Goal: Information Seeking & Learning: Learn about a topic

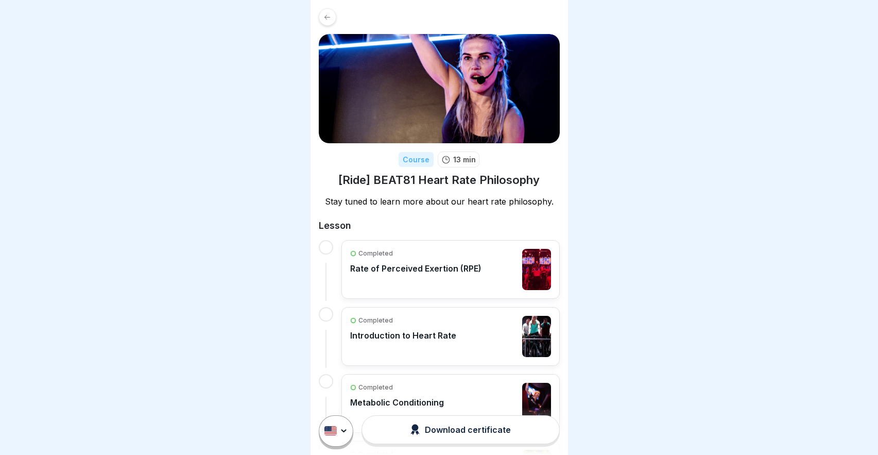
click at [421, 271] on p "Rate of Perceived Exertion (RPE)" at bounding box center [415, 268] width 131 height 10
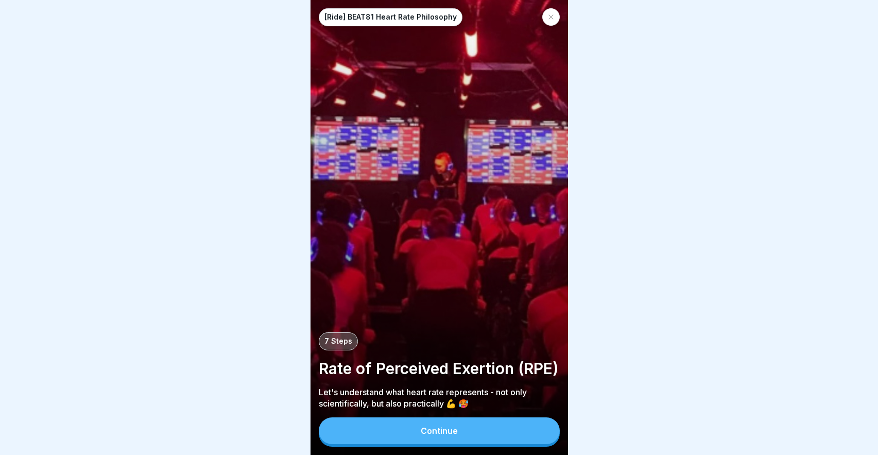
click at [427, 437] on button "Continue" at bounding box center [439, 430] width 241 height 27
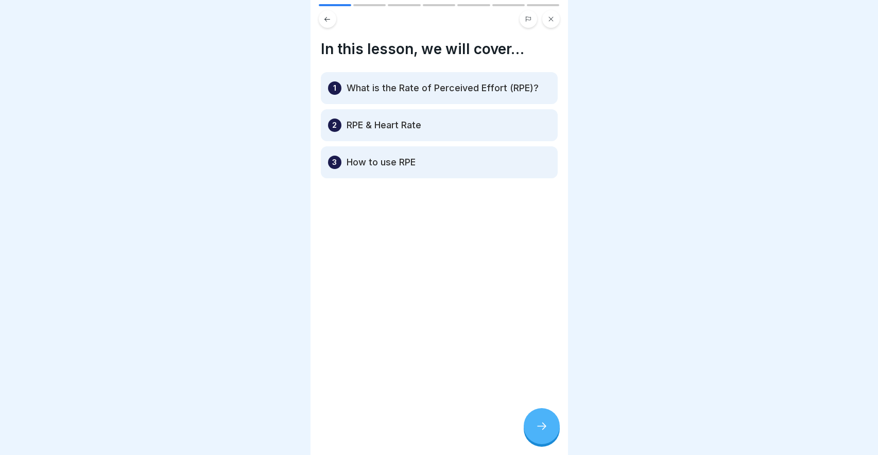
click at [538, 413] on div at bounding box center [542, 426] width 36 height 36
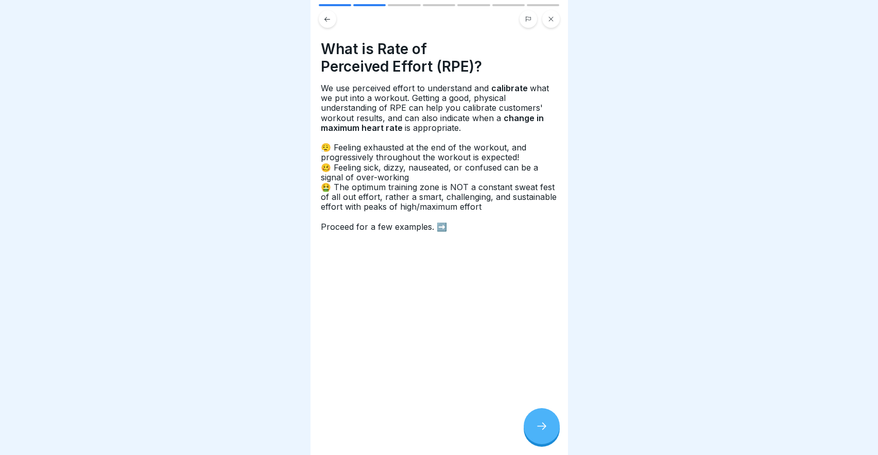
click at [546, 417] on div at bounding box center [542, 426] width 36 height 36
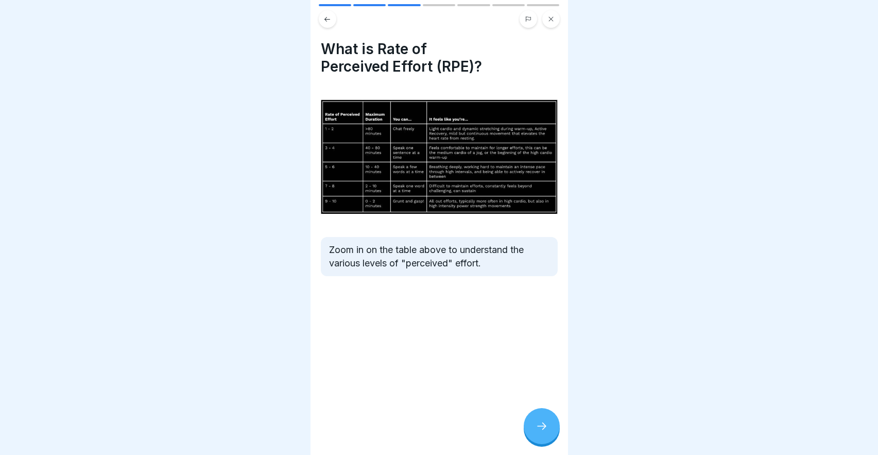
click at [425, 143] on img at bounding box center [439, 156] width 237 height 133
click at [541, 436] on div at bounding box center [542, 426] width 36 height 36
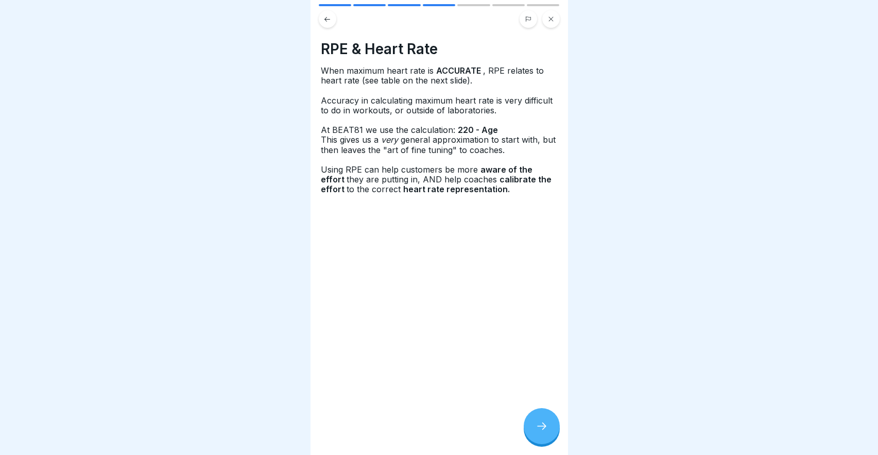
click at [539, 424] on icon at bounding box center [541, 426] width 12 height 12
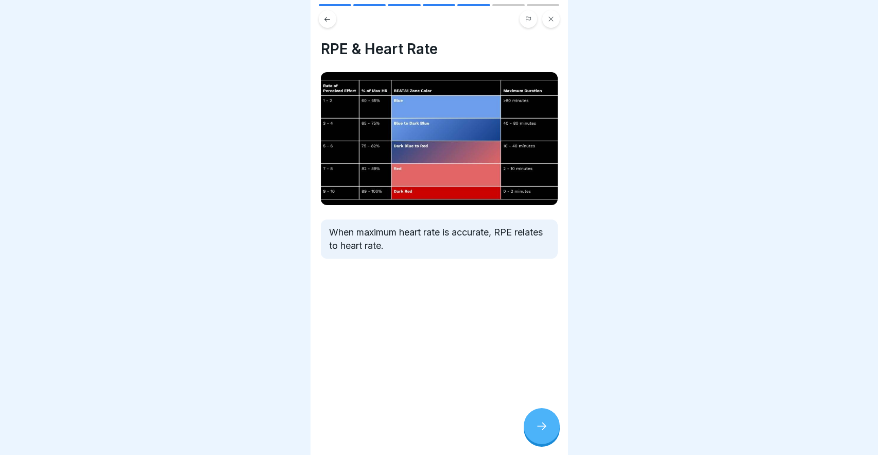
click at [542, 438] on div at bounding box center [542, 426] width 36 height 36
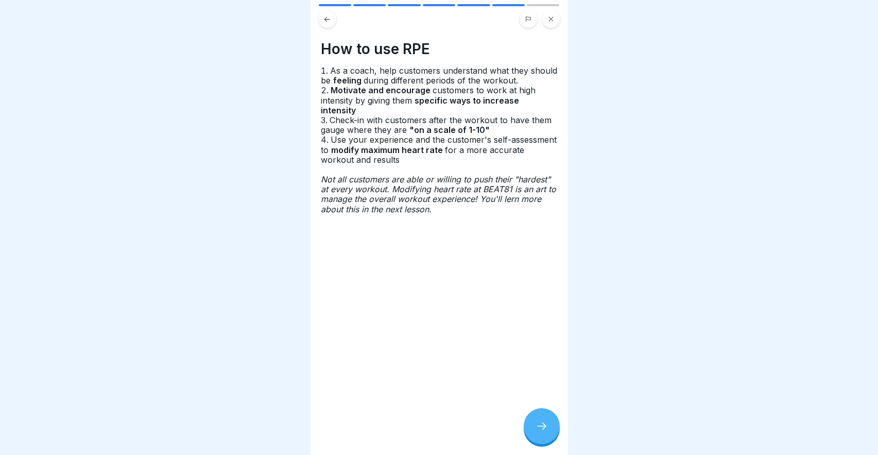
click at [542, 438] on div at bounding box center [542, 426] width 36 height 36
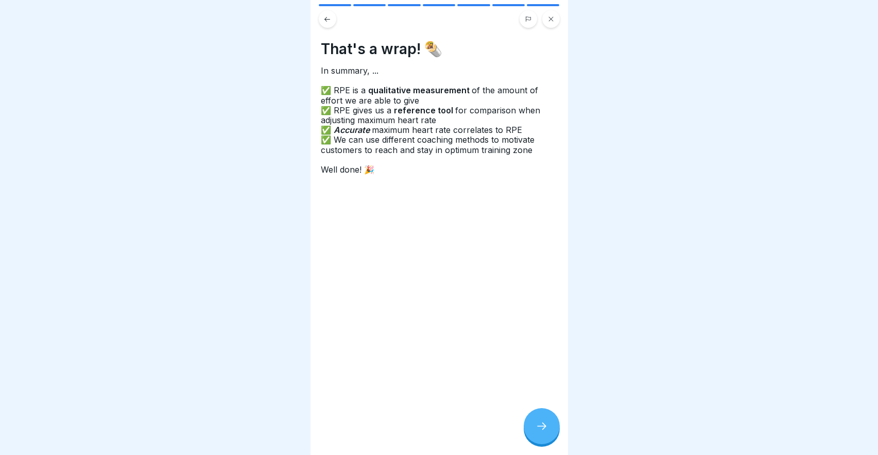
click at [542, 438] on div at bounding box center [542, 426] width 36 height 36
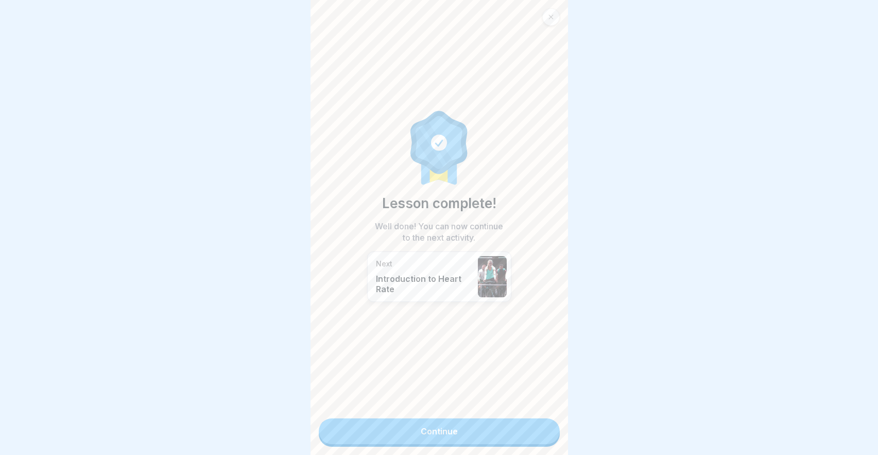
click at [486, 426] on link "Continue" at bounding box center [439, 431] width 241 height 26
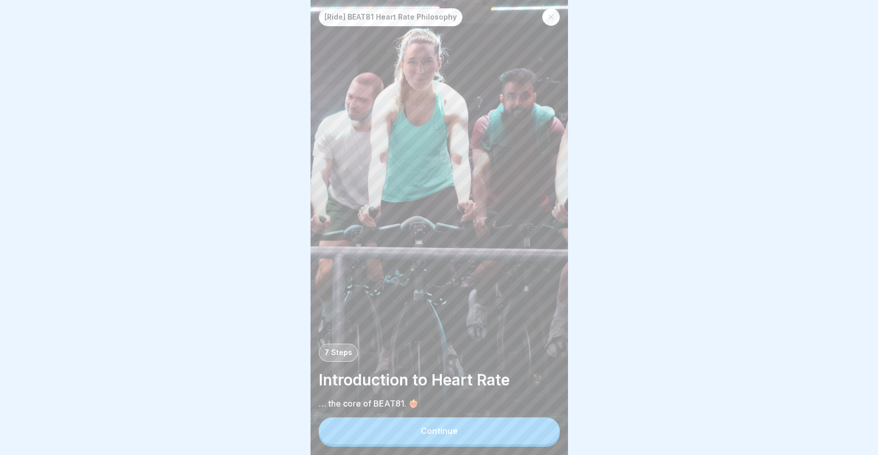
click at [469, 428] on button "Continue" at bounding box center [439, 430] width 241 height 27
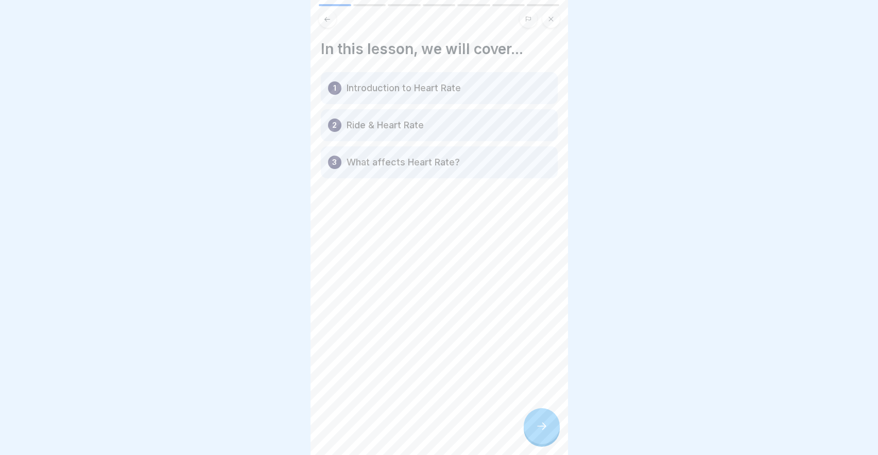
click at [538, 416] on div at bounding box center [542, 426] width 36 height 36
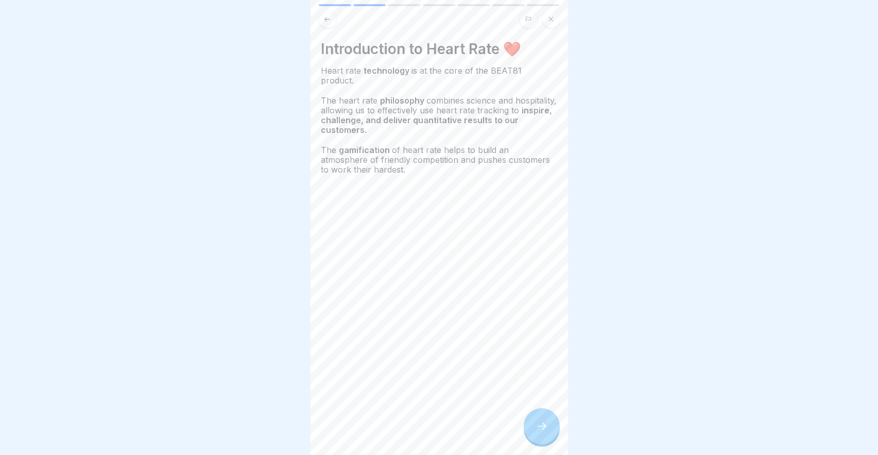
click at [539, 421] on div at bounding box center [542, 426] width 36 height 36
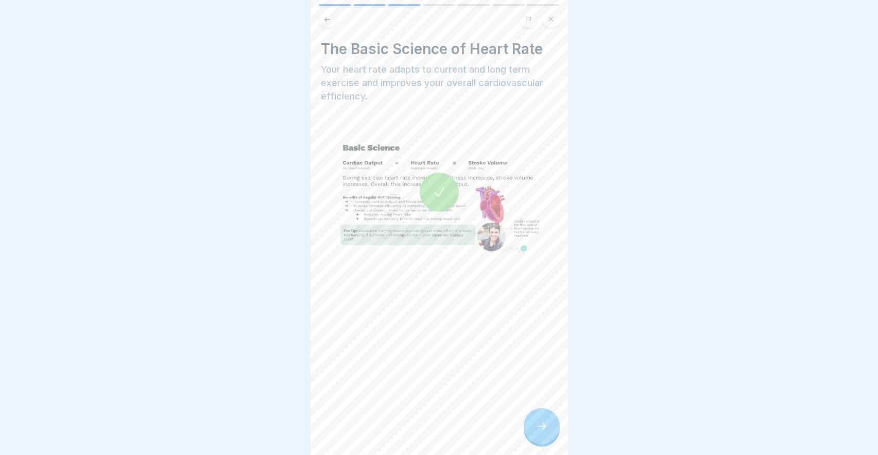
click at [441, 189] on icon at bounding box center [439, 192] width 14 height 14
click at [537, 427] on icon at bounding box center [541, 426] width 12 height 12
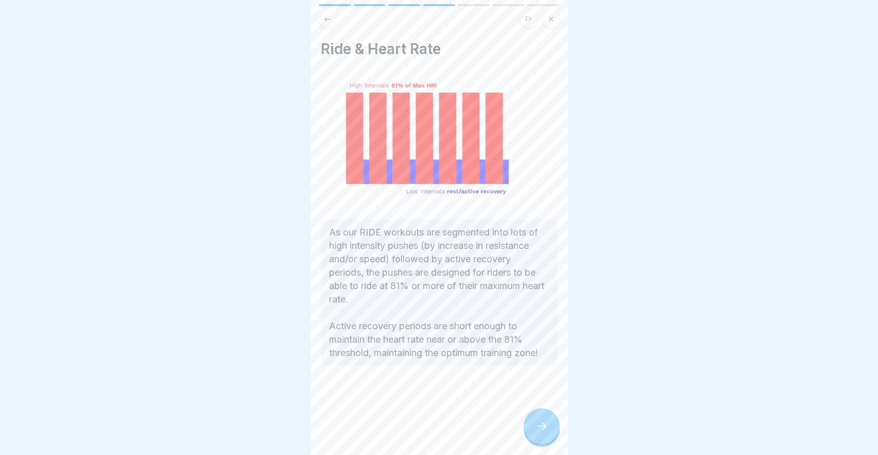
click at [537, 427] on icon at bounding box center [541, 426] width 12 height 12
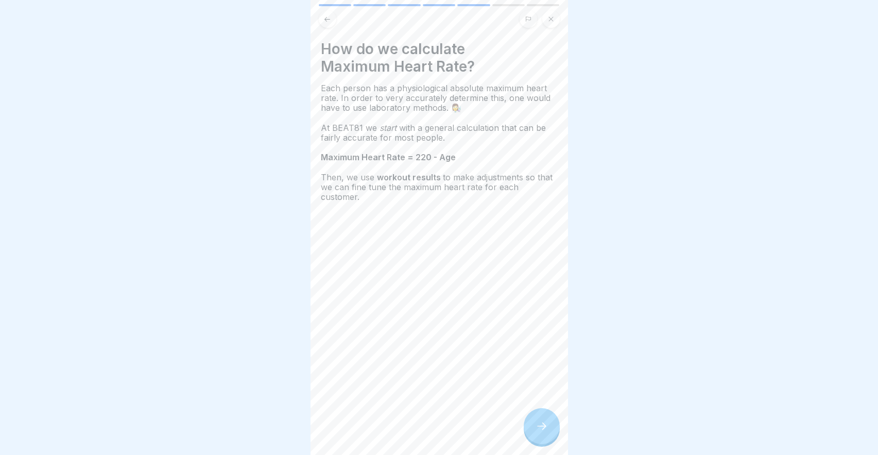
click at [329, 28] on div "How do we calculate Maximum Heart Rate? Each person has a physiological absolut…" at bounding box center [438, 227] width 257 height 455
click at [328, 19] on icon at bounding box center [327, 19] width 8 height 8
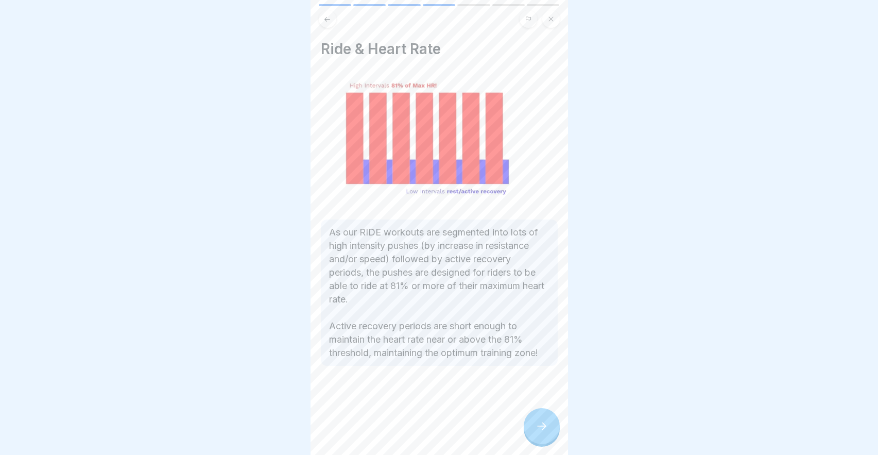
click at [536, 418] on div at bounding box center [542, 426] width 36 height 36
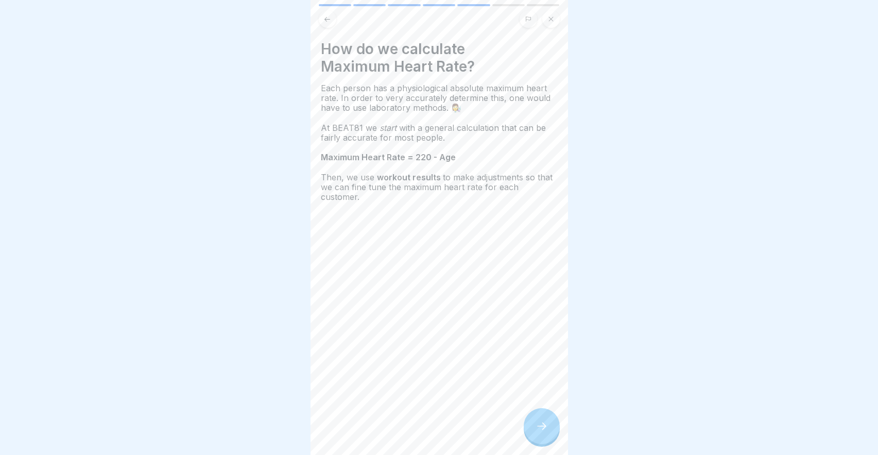
click at [543, 424] on icon at bounding box center [541, 426] width 12 height 12
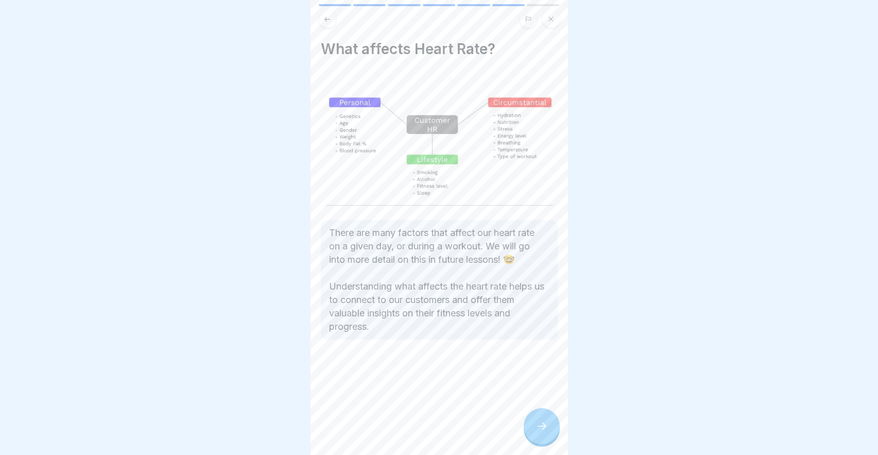
click at [537, 443] on div at bounding box center [542, 426] width 36 height 36
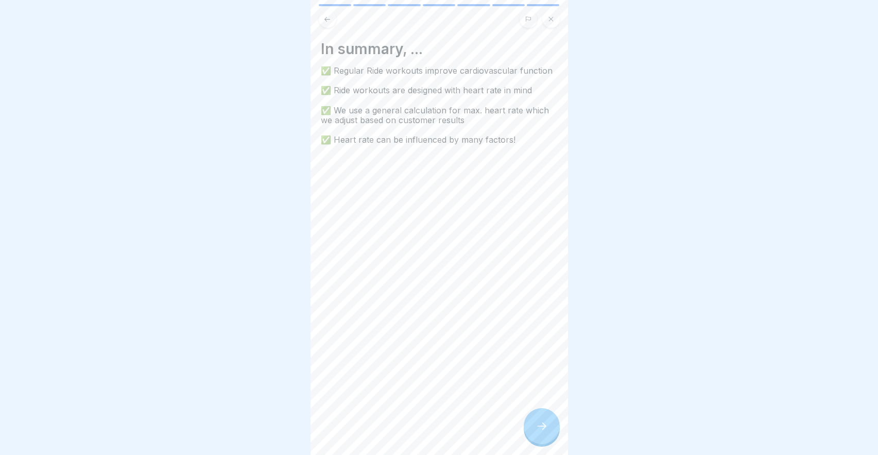
click at [537, 435] on div at bounding box center [542, 426] width 36 height 36
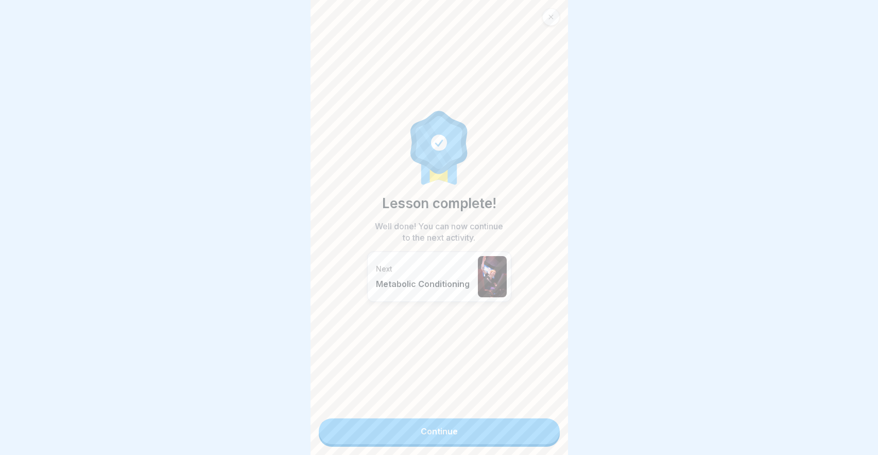
click at [513, 435] on link "Continue" at bounding box center [439, 431] width 241 height 26
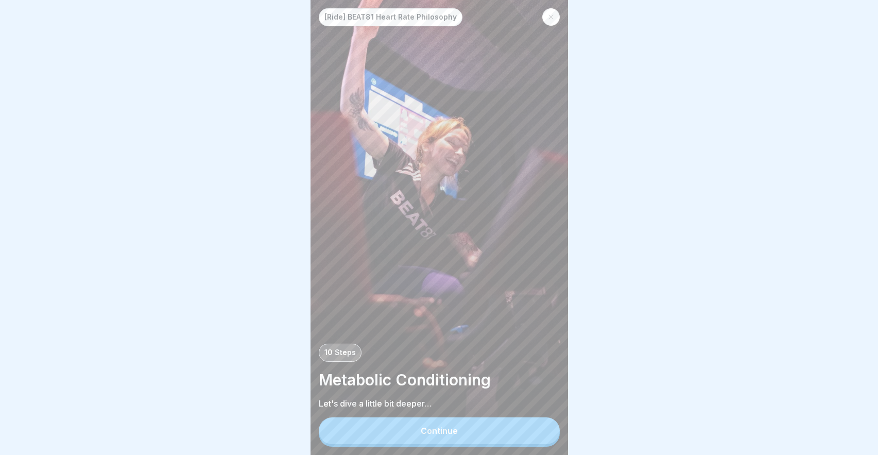
click at [507, 431] on button "Continue" at bounding box center [439, 430] width 241 height 27
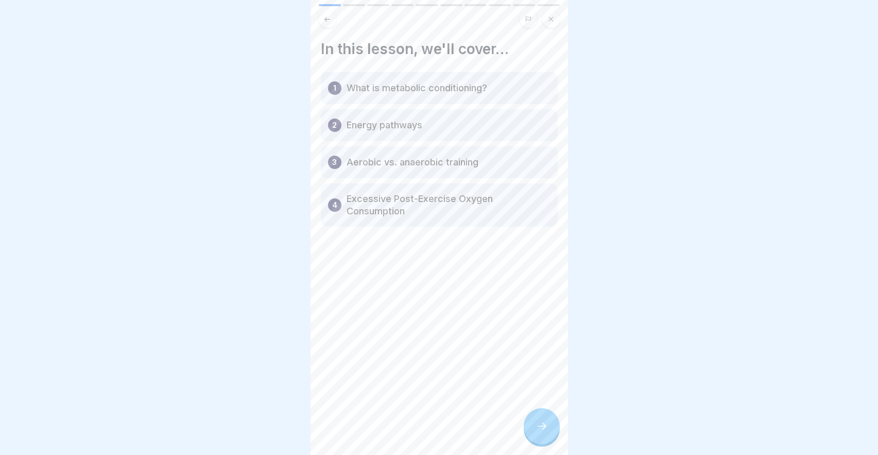
click at [537, 423] on icon at bounding box center [541, 426] width 12 height 12
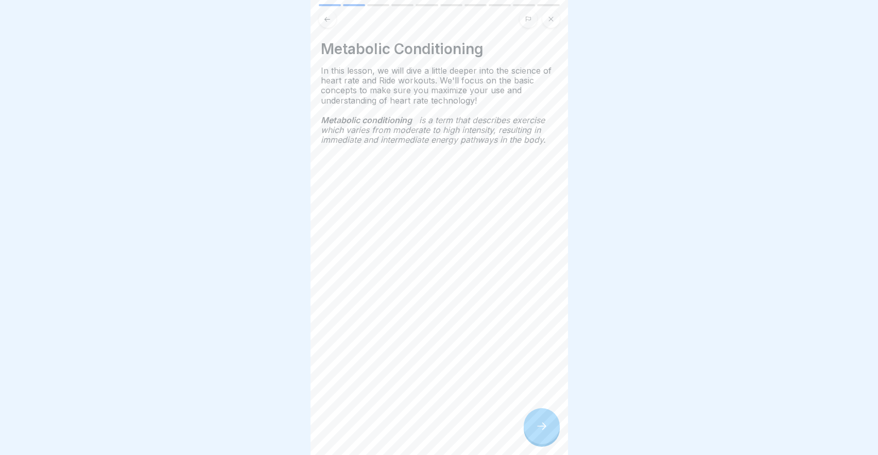
click at [537, 423] on icon at bounding box center [541, 426] width 12 height 12
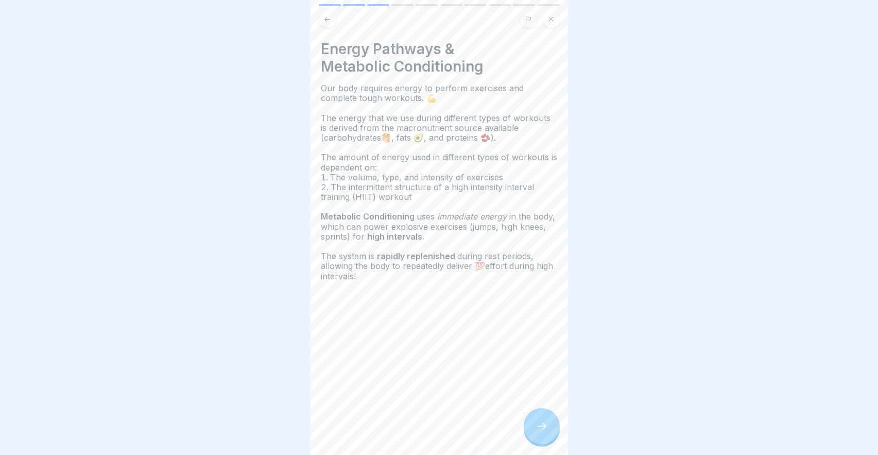
click at [548, 415] on div at bounding box center [542, 426] width 36 height 36
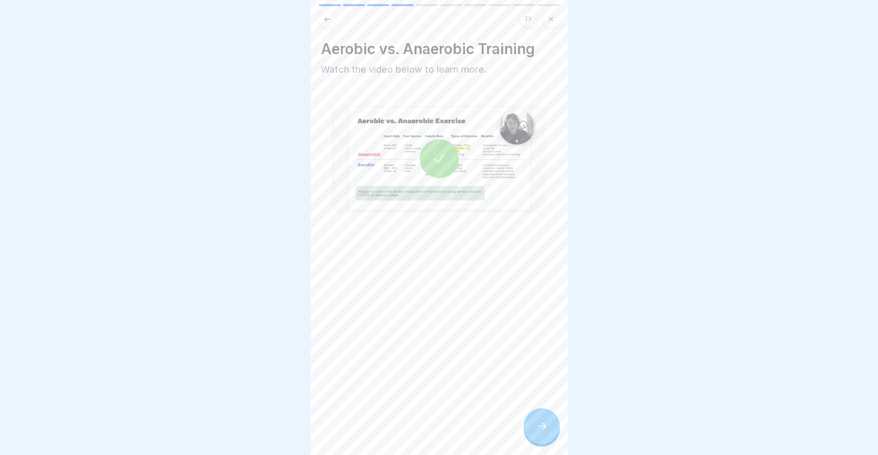
click at [441, 139] on div at bounding box center [439, 158] width 39 height 39
click at [539, 432] on div at bounding box center [542, 426] width 36 height 36
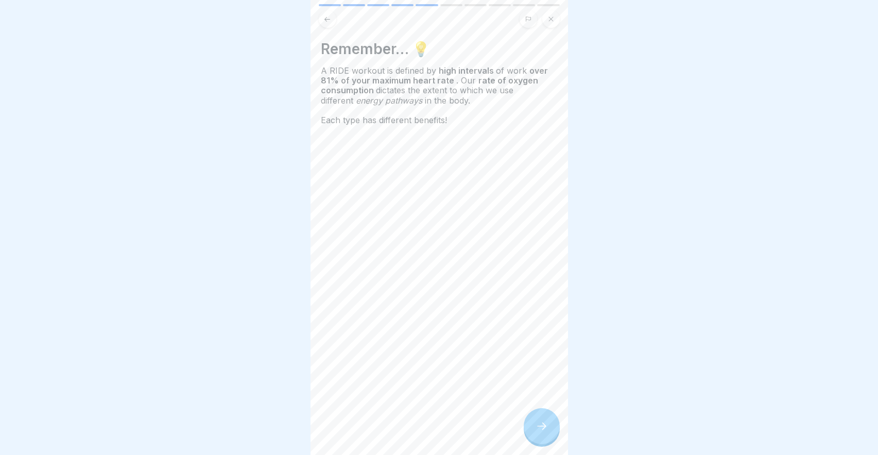
click at [537, 434] on div at bounding box center [542, 426] width 36 height 36
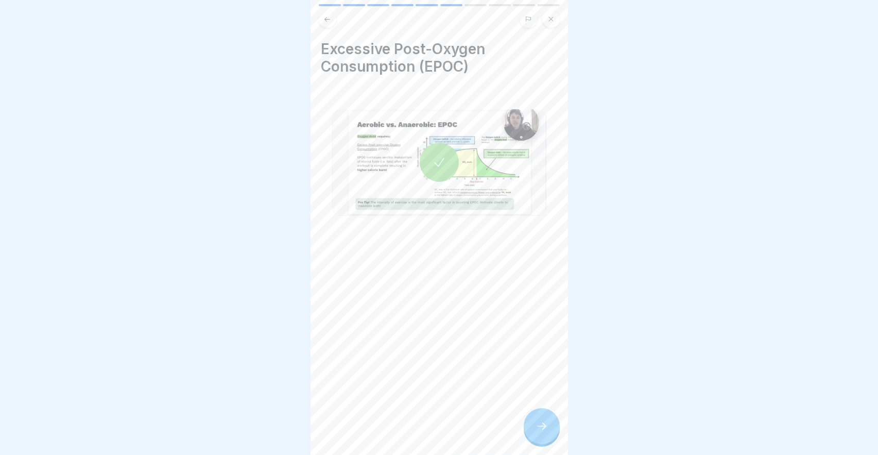
click at [441, 153] on div at bounding box center [439, 162] width 39 height 39
click at [558, 449] on div "Excessive Post-Oxygen Consumption (EPOC)" at bounding box center [438, 227] width 257 height 455
click at [546, 436] on div at bounding box center [542, 426] width 36 height 36
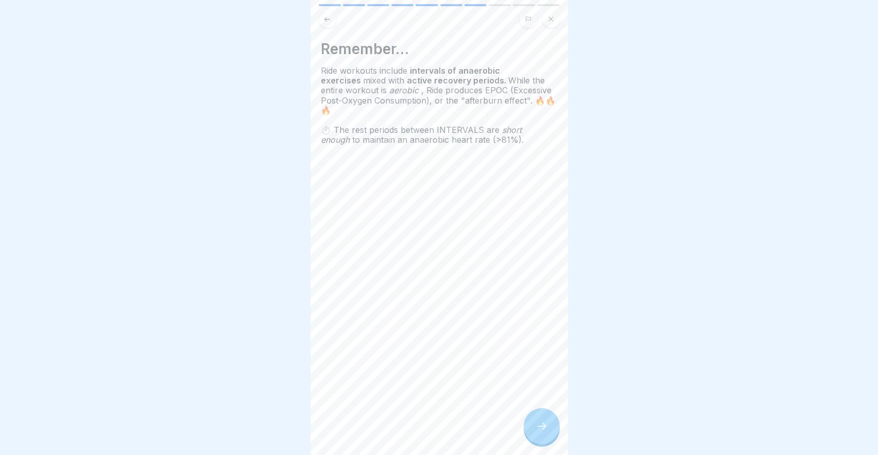
click at [537, 428] on icon at bounding box center [541, 426] width 12 height 12
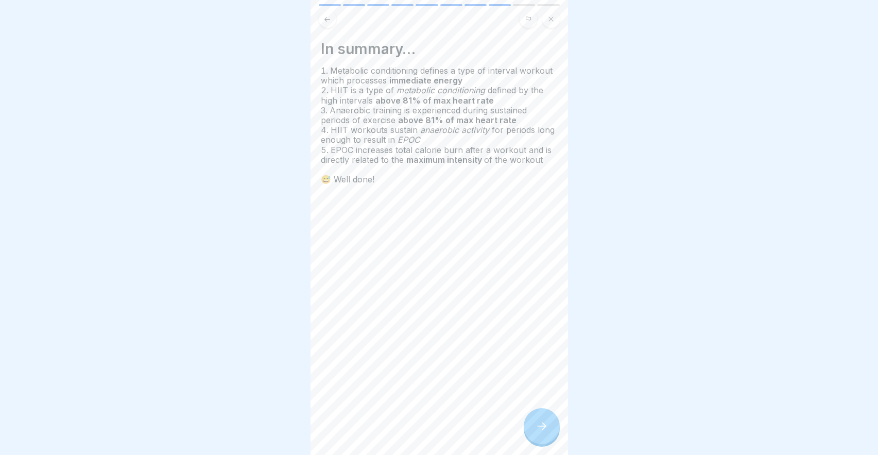
click at [537, 428] on icon at bounding box center [541, 426] width 12 height 12
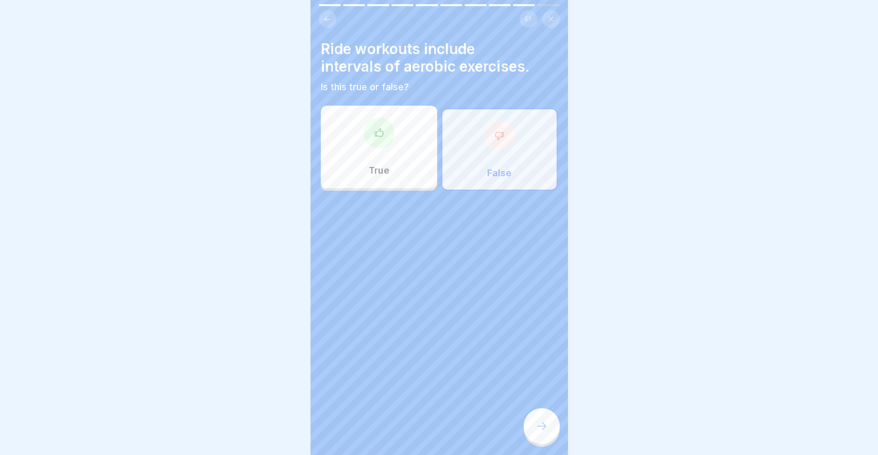
click at [389, 145] on div "True" at bounding box center [379, 147] width 116 height 82
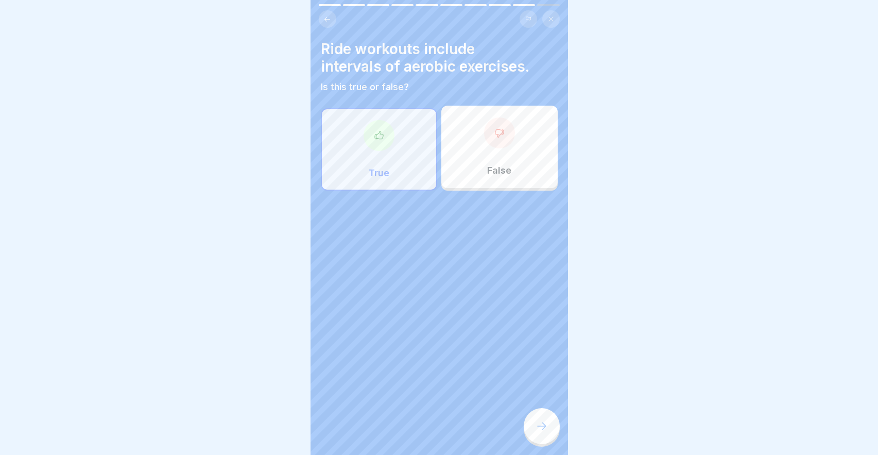
click at [471, 141] on div "False" at bounding box center [499, 147] width 116 height 82
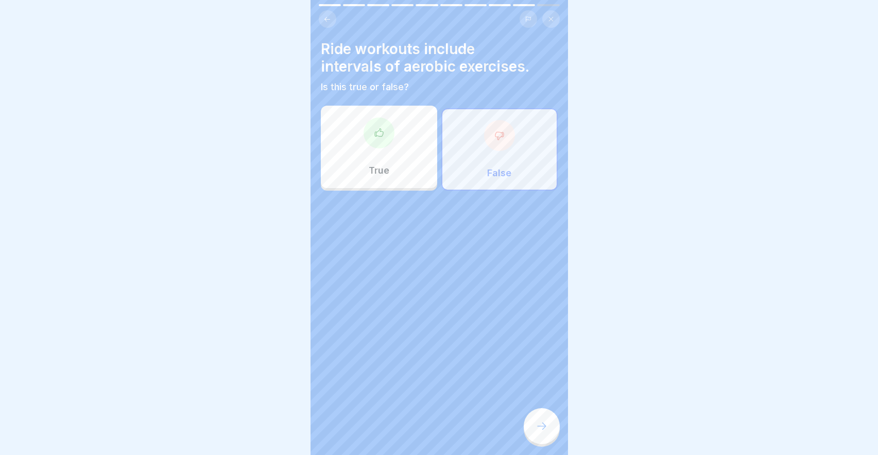
click at [538, 425] on icon at bounding box center [541, 426] width 12 height 12
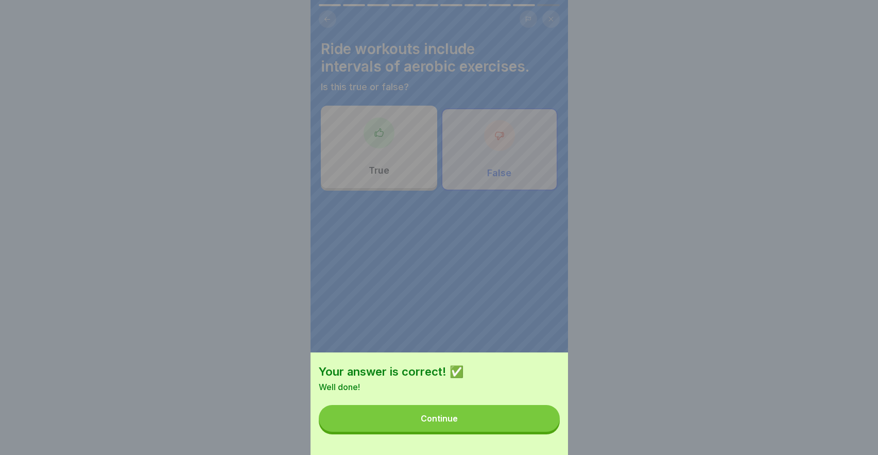
click at [503, 418] on button "Continue" at bounding box center [439, 418] width 241 height 27
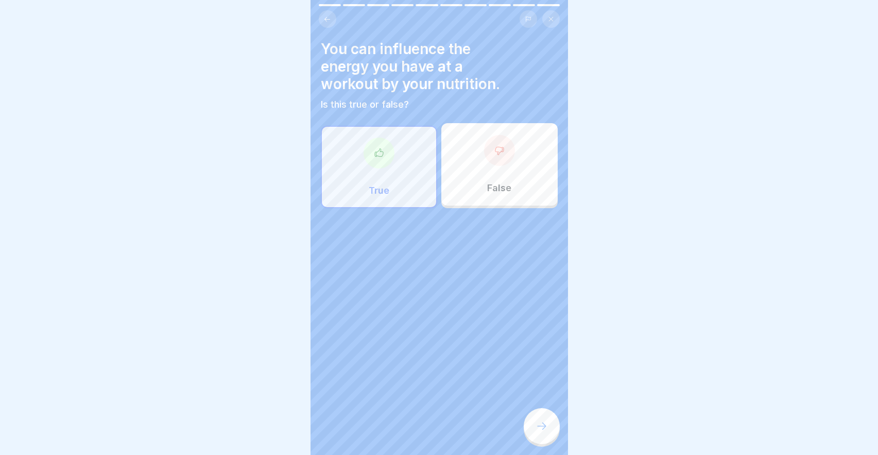
click at [398, 177] on div "True" at bounding box center [379, 167] width 116 height 82
click at [535, 420] on div at bounding box center [542, 426] width 36 height 36
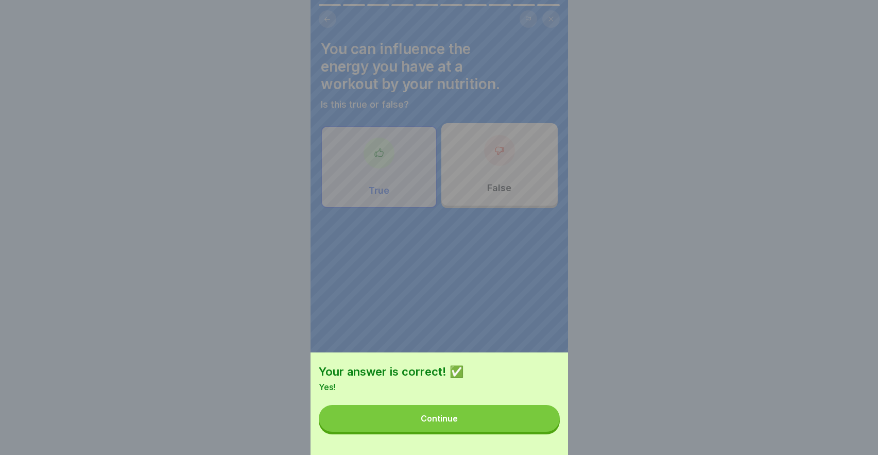
click at [505, 421] on button "Continue" at bounding box center [439, 418] width 241 height 27
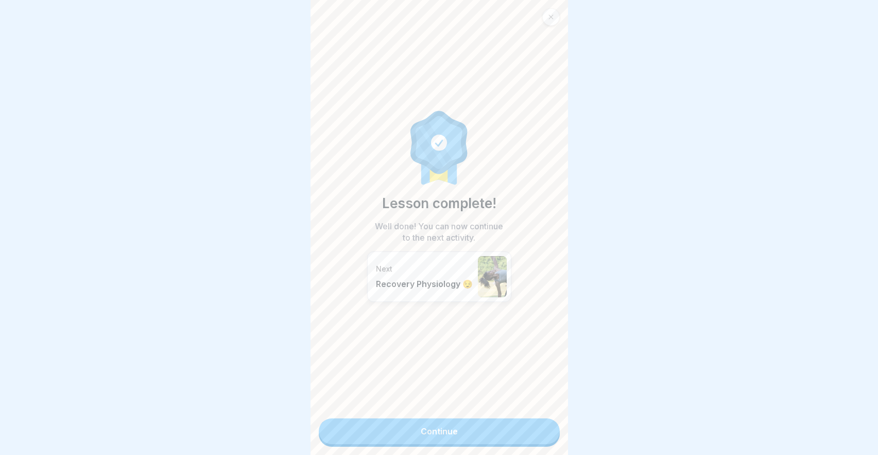
click at [489, 428] on link "Continue" at bounding box center [439, 431] width 241 height 26
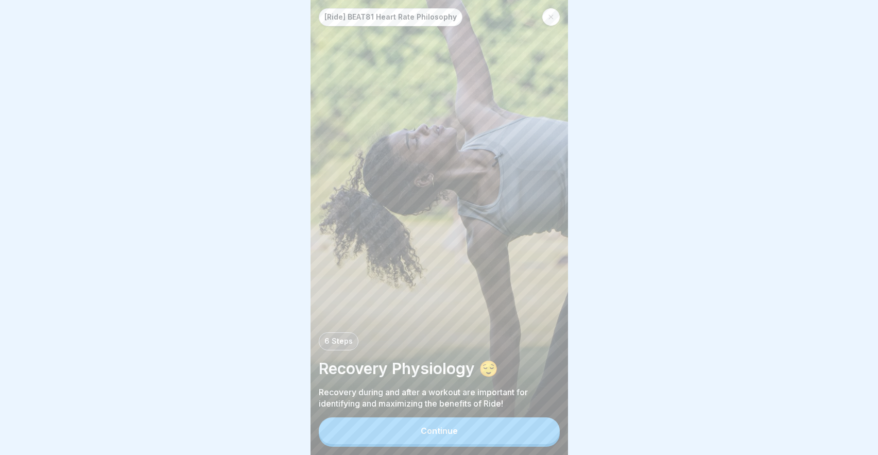
click at [457, 434] on div "Continue" at bounding box center [439, 430] width 37 height 9
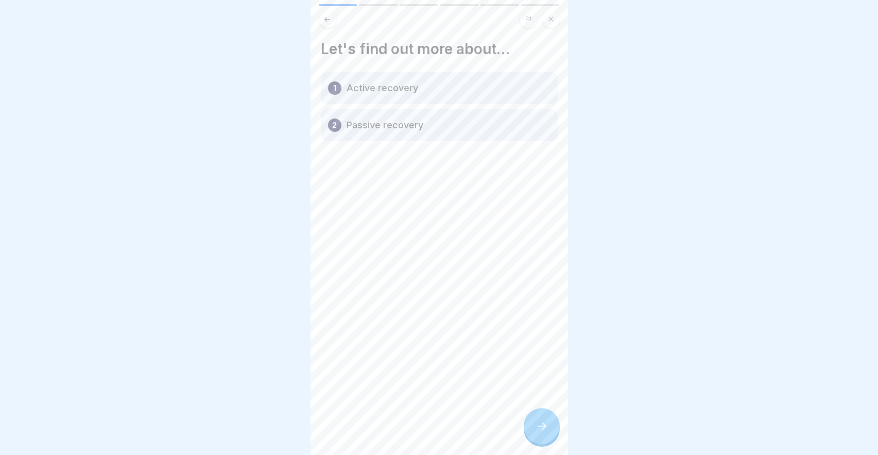
click at [531, 416] on div at bounding box center [542, 426] width 36 height 36
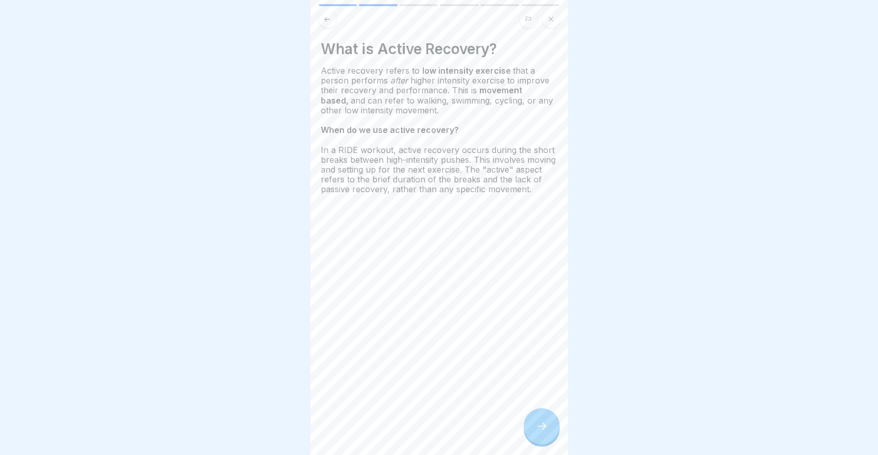
click at [533, 427] on div at bounding box center [542, 426] width 36 height 36
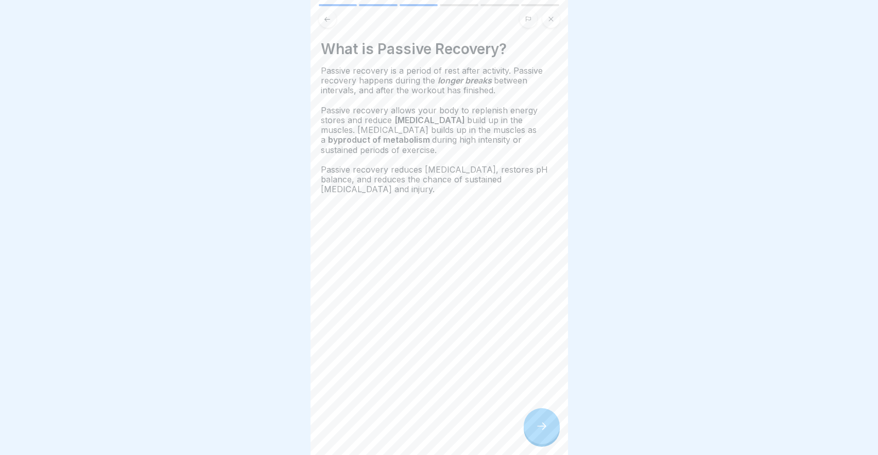
click at [533, 427] on div at bounding box center [542, 426] width 36 height 36
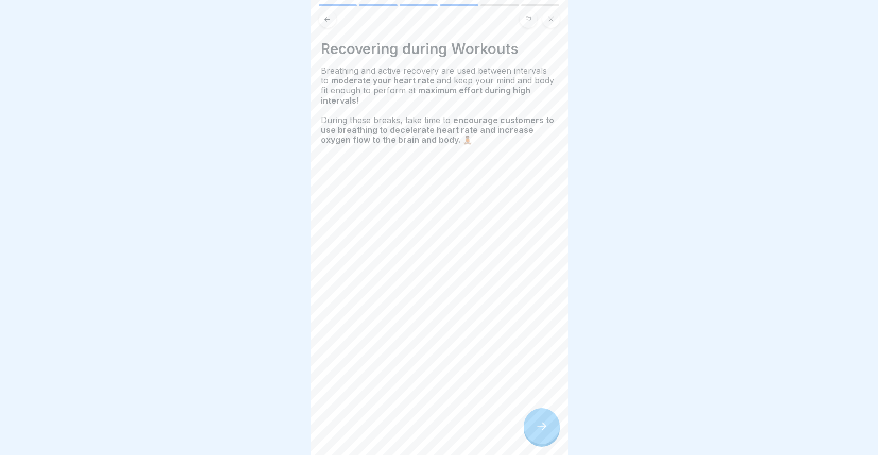
click at [533, 427] on div at bounding box center [542, 426] width 36 height 36
click at [539, 425] on icon at bounding box center [541, 426] width 12 height 12
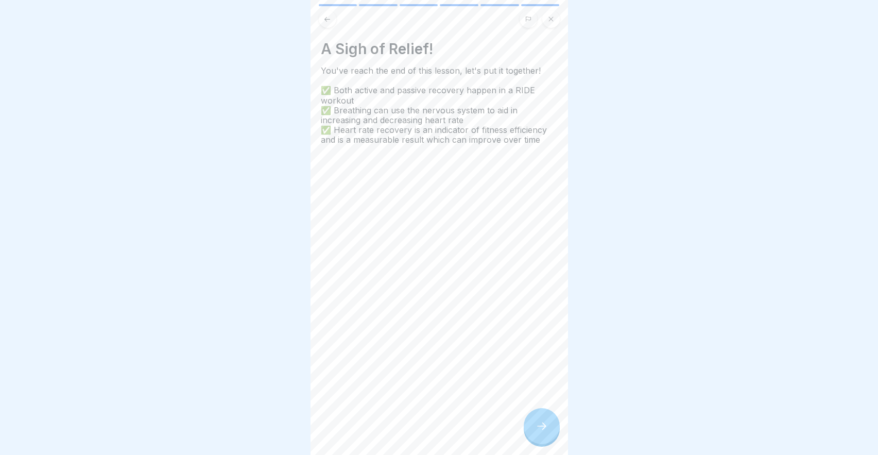
click at [539, 425] on icon at bounding box center [541, 426] width 12 height 12
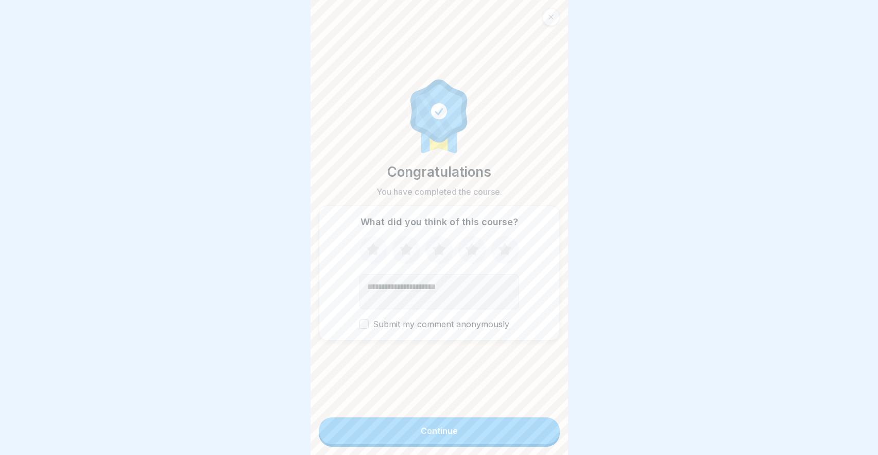
click at [539, 425] on button "Continue" at bounding box center [439, 430] width 241 height 27
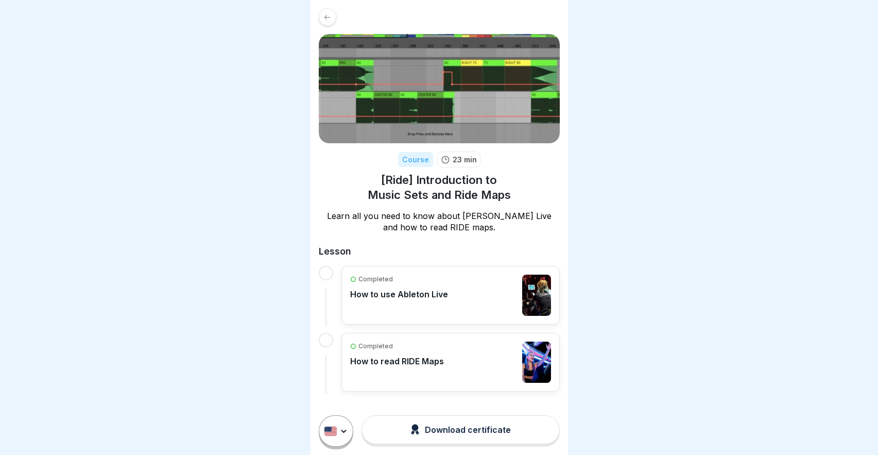
click at [394, 293] on p "How to use Ableton Live" at bounding box center [399, 294] width 98 height 10
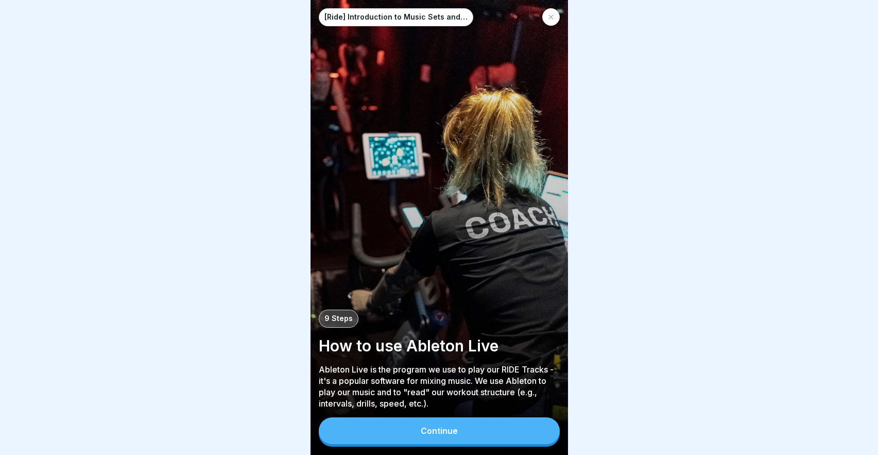
click at [402, 439] on button "Continue" at bounding box center [439, 430] width 241 height 27
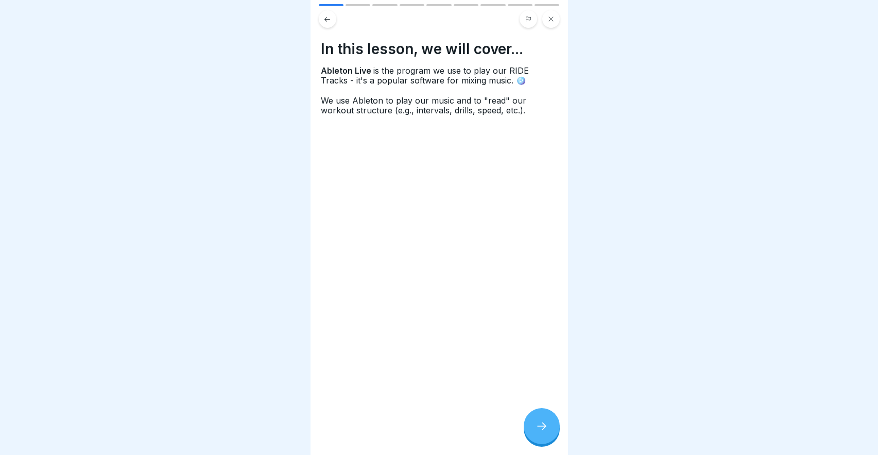
click at [534, 424] on div at bounding box center [542, 426] width 36 height 36
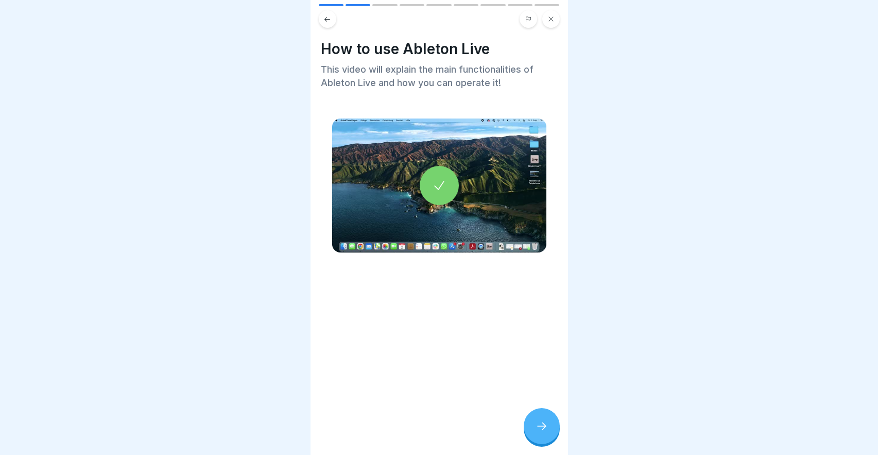
click at [435, 184] on icon at bounding box center [439, 185] width 14 height 14
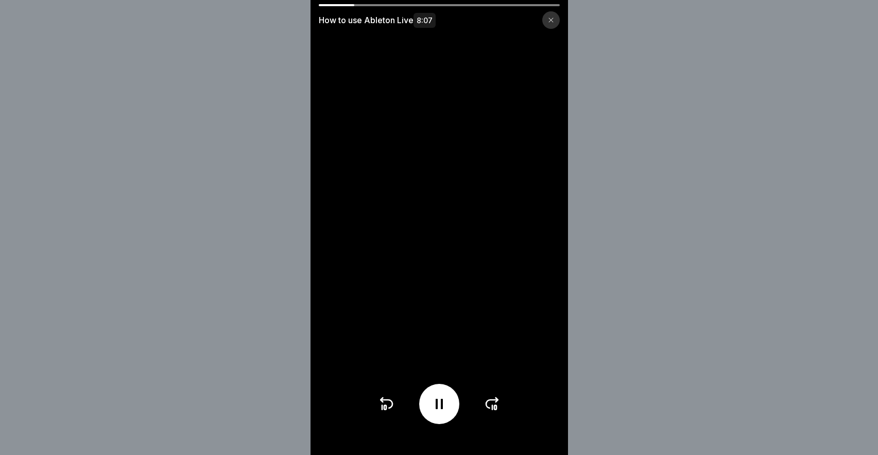
click at [341, 8] on div "How to use Ableton Live 8:07" at bounding box center [438, 16] width 257 height 25
click at [338, 3] on video at bounding box center [438, 227] width 257 height 455
drag, startPoint x: 352, startPoint y: 6, endPoint x: 339, endPoint y: 42, distance: 37.8
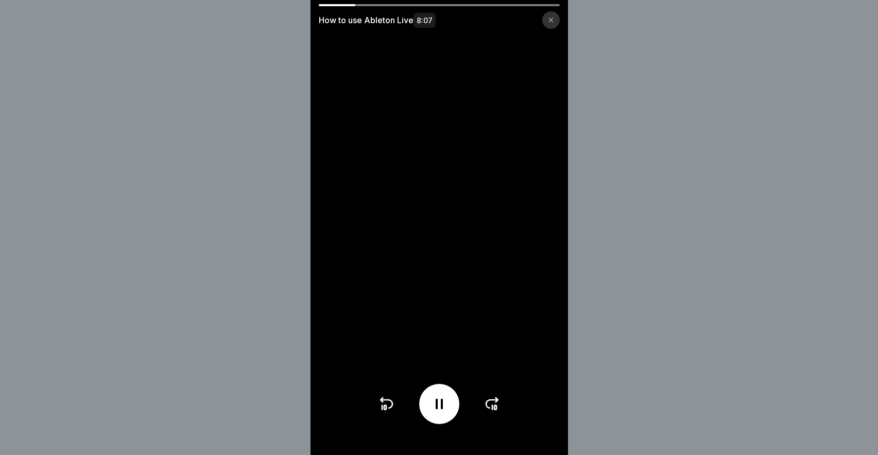
click at [339, 24] on div "How to use Ableton Live 8:07" at bounding box center [438, 16] width 257 height 25
click at [377, 416] on video at bounding box center [438, 227] width 257 height 455
click at [384, 400] on icon at bounding box center [386, 403] width 12 height 8
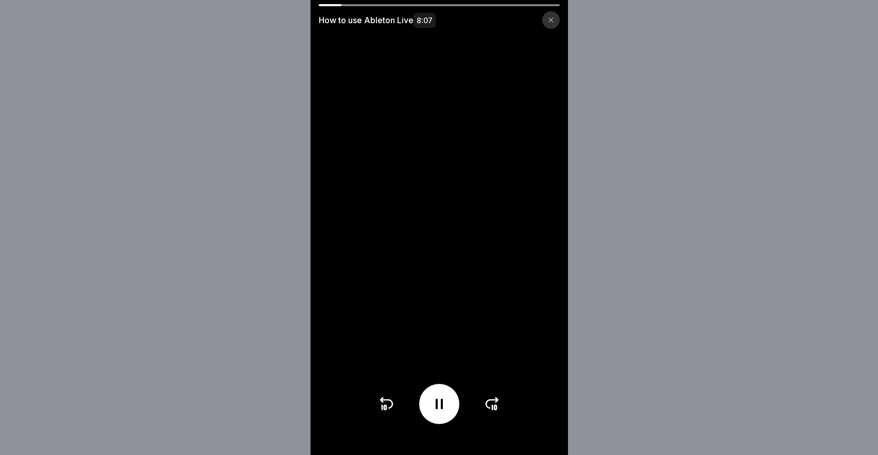
click at [384, 400] on icon at bounding box center [386, 403] width 12 height 8
click at [388, 412] on div at bounding box center [439, 403] width 123 height 40
click at [387, 404] on icon at bounding box center [386, 403] width 16 height 16
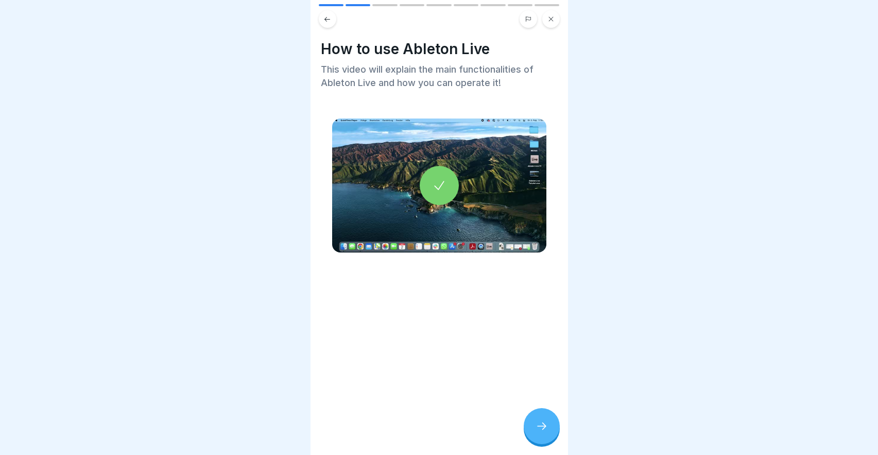
click at [541, 425] on icon at bounding box center [541, 426] width 12 height 12
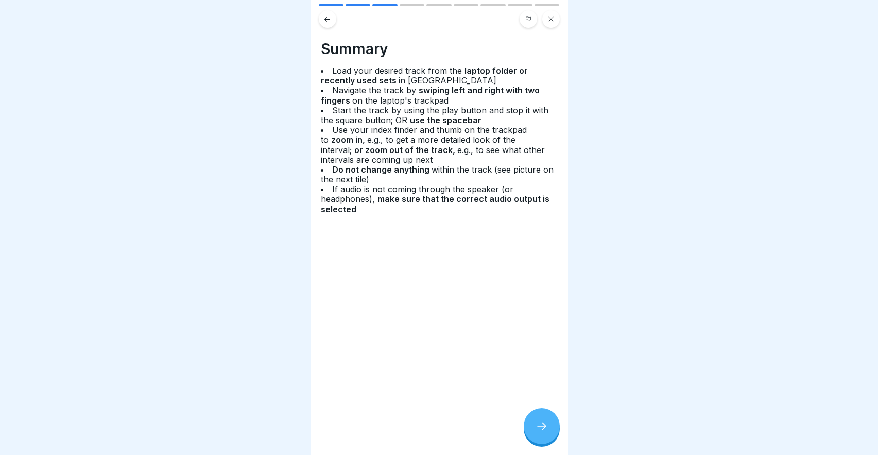
click at [541, 422] on icon at bounding box center [541, 426] width 12 height 12
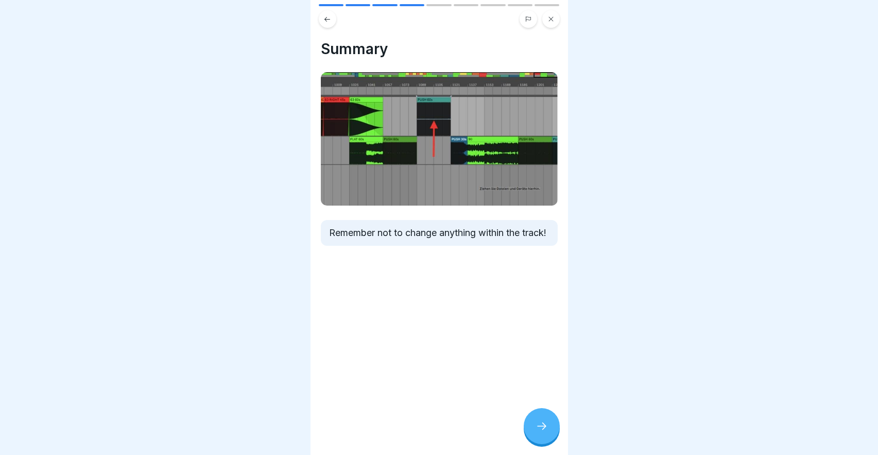
click at [541, 422] on icon at bounding box center [541, 426] width 12 height 12
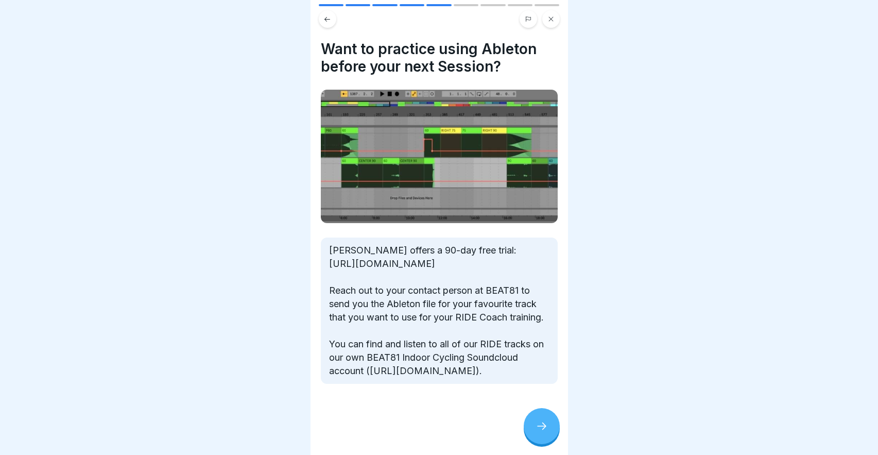
click at [541, 422] on icon at bounding box center [541, 426] width 12 height 12
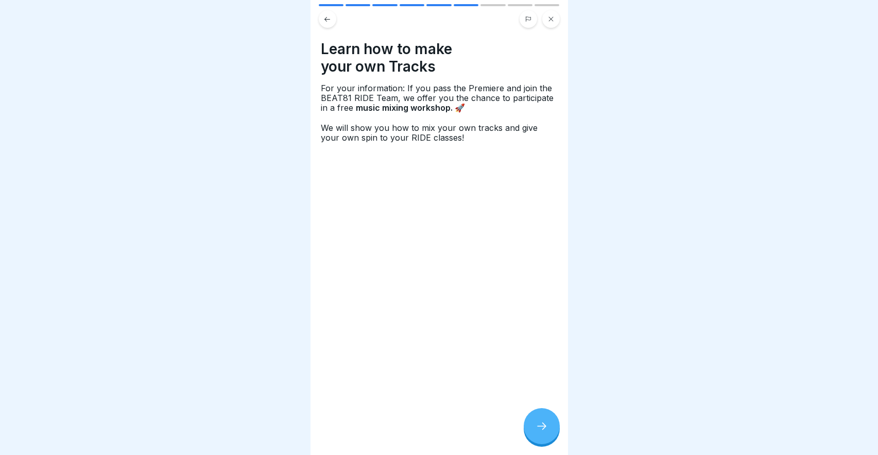
click at [327, 20] on icon at bounding box center [327, 19] width 8 height 8
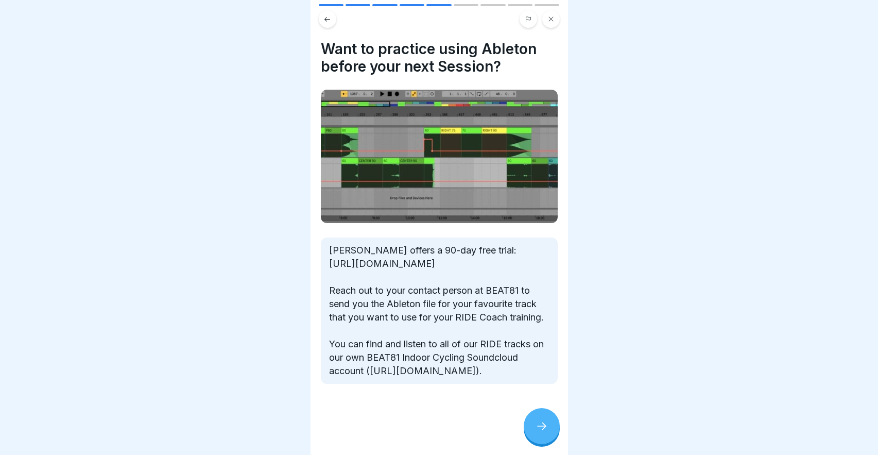
click at [532, 420] on div at bounding box center [542, 426] width 36 height 36
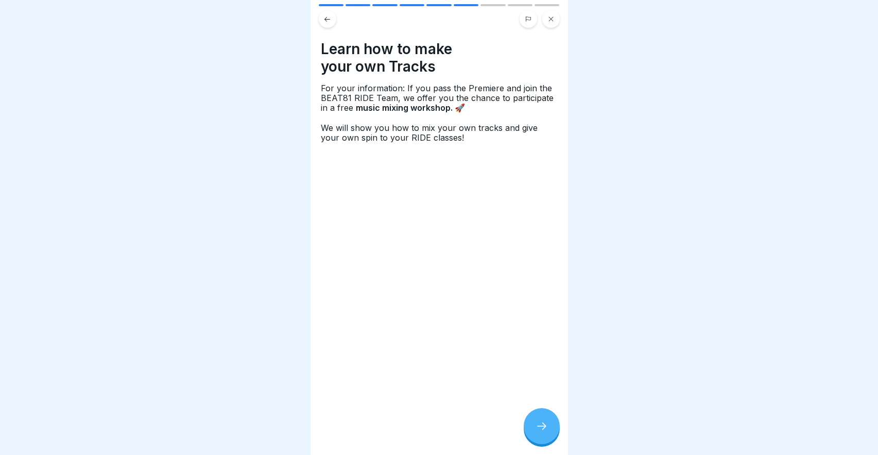
click at [528, 417] on div at bounding box center [542, 426] width 36 height 36
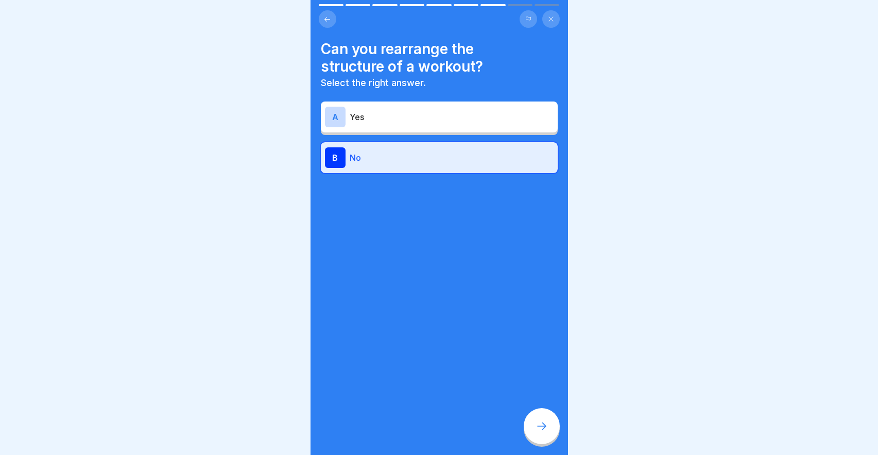
click at [421, 153] on p "No" at bounding box center [452, 157] width 204 height 12
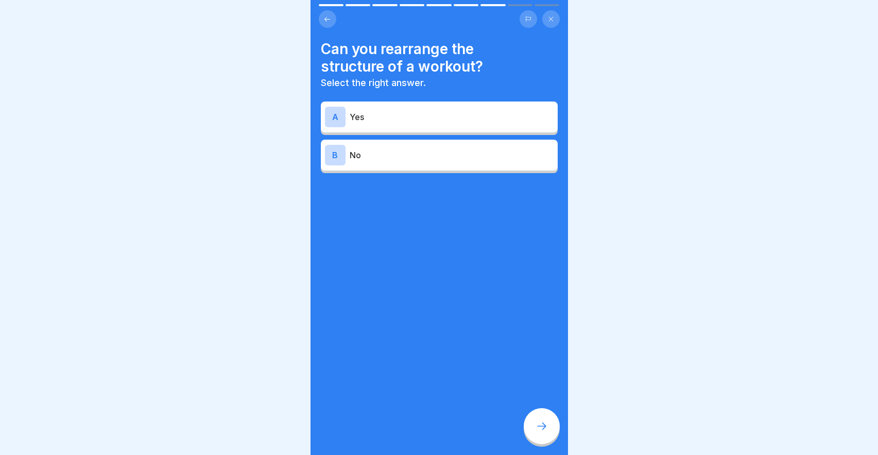
click at [434, 160] on p "No" at bounding box center [452, 155] width 204 height 12
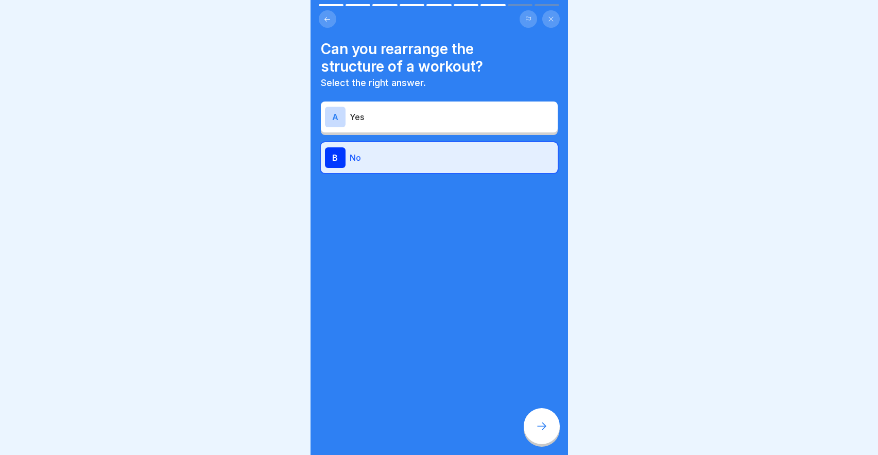
click at [536, 417] on div at bounding box center [542, 426] width 36 height 36
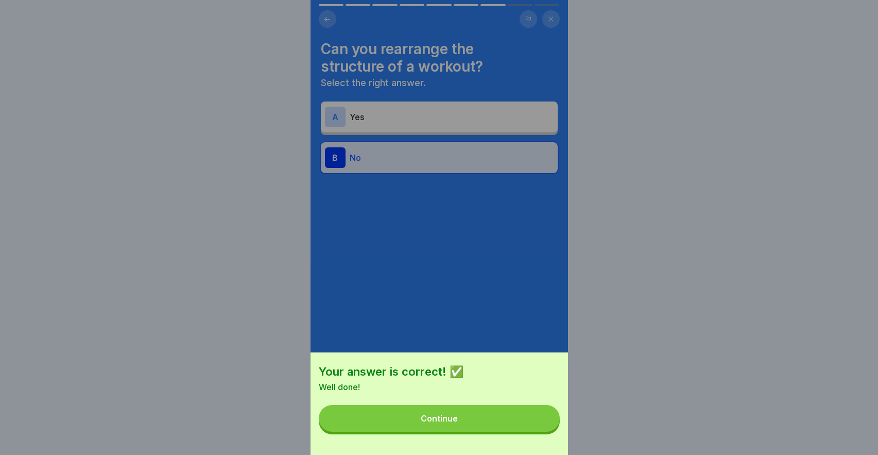
click at [514, 416] on button "Continue" at bounding box center [439, 418] width 241 height 27
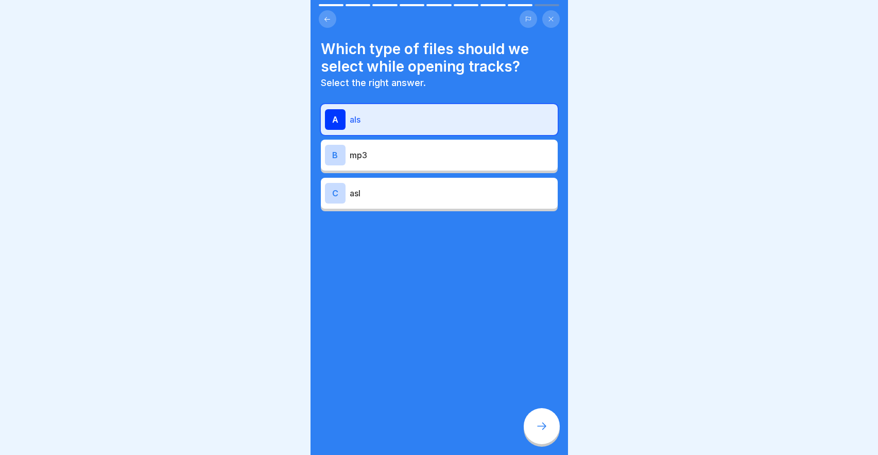
click at [480, 118] on p "als" at bounding box center [452, 119] width 204 height 12
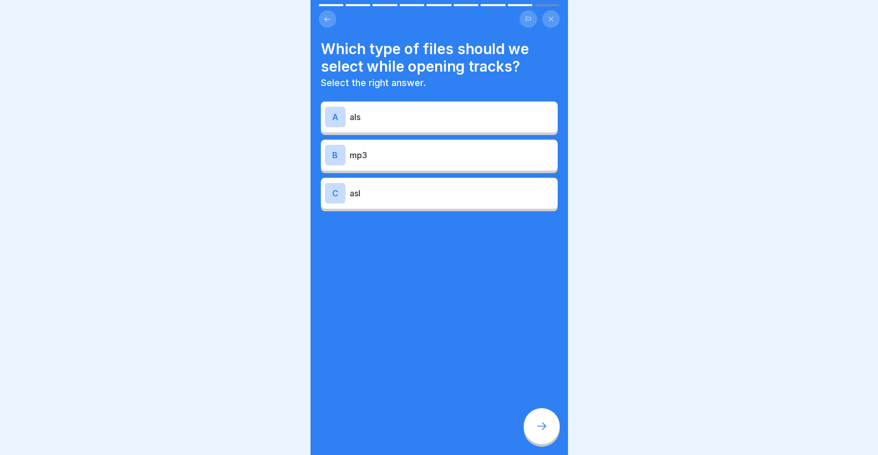
click at [480, 118] on p "als" at bounding box center [452, 117] width 204 height 12
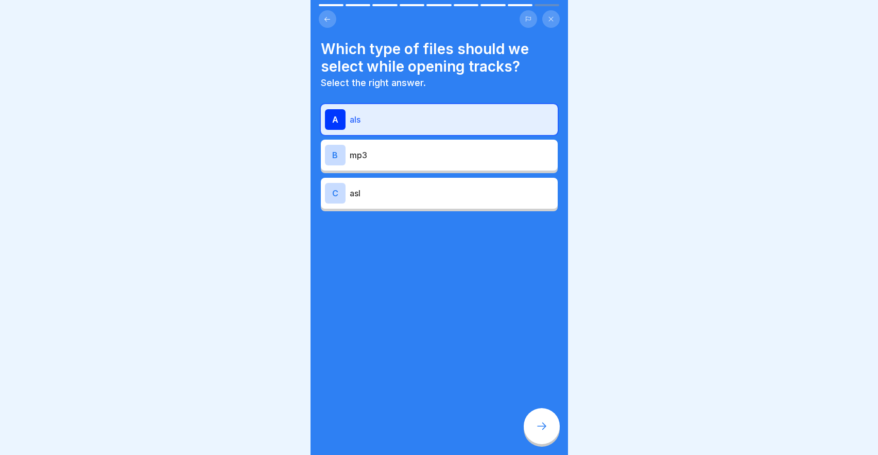
click at [534, 421] on div at bounding box center [542, 426] width 36 height 36
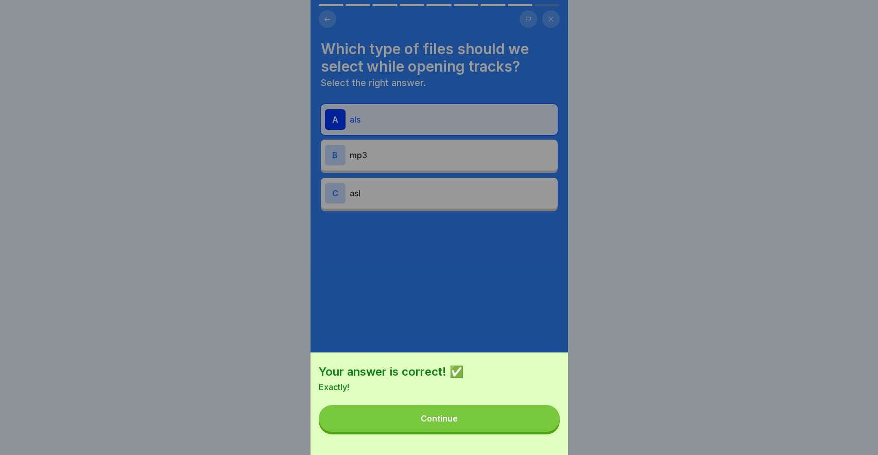
click at [508, 412] on button "Continue" at bounding box center [439, 418] width 241 height 27
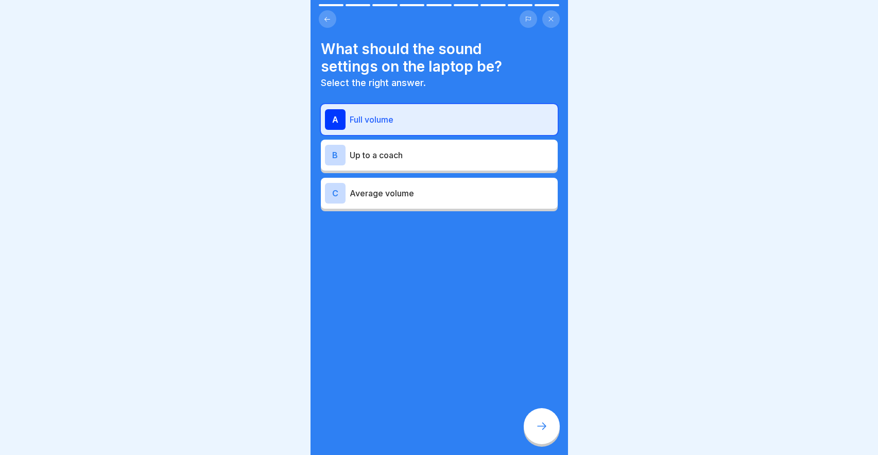
click at [543, 423] on icon at bounding box center [541, 426] width 12 height 12
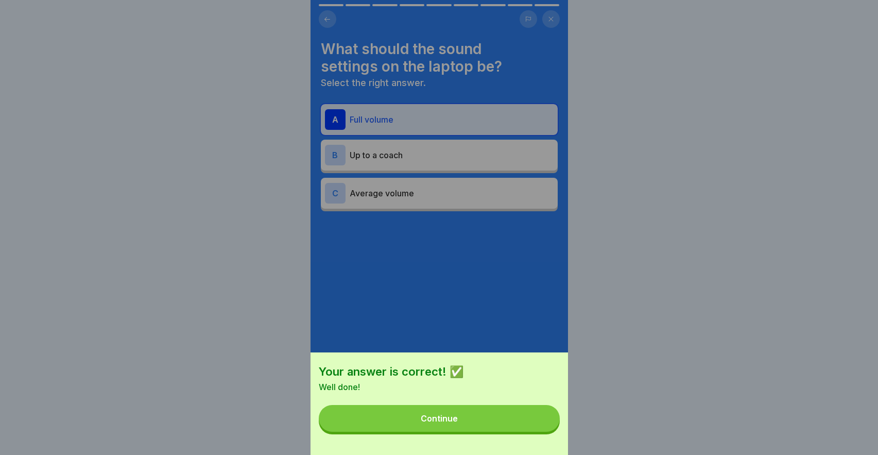
click at [532, 426] on button "Continue" at bounding box center [439, 418] width 241 height 27
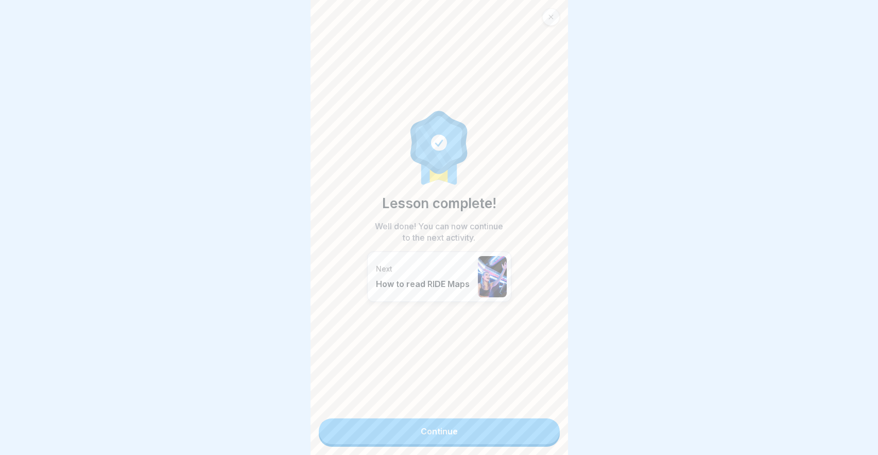
click at [504, 443] on link "Continue" at bounding box center [439, 431] width 241 height 26
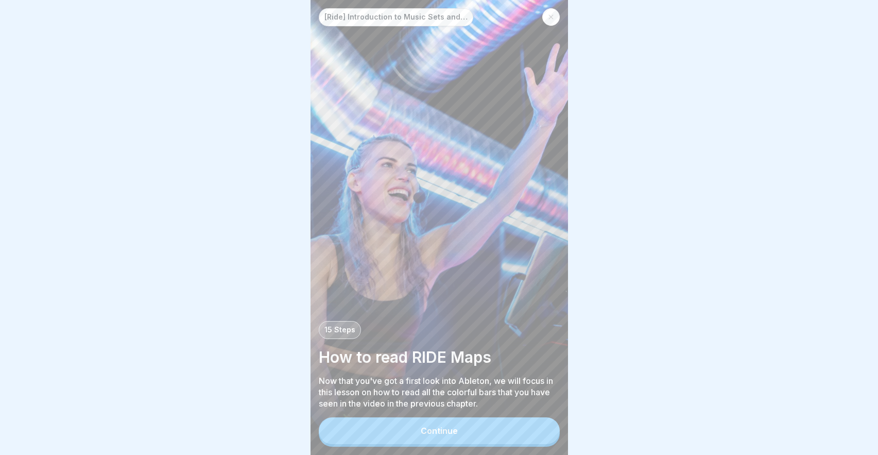
click at [497, 429] on button "Continue" at bounding box center [439, 430] width 241 height 27
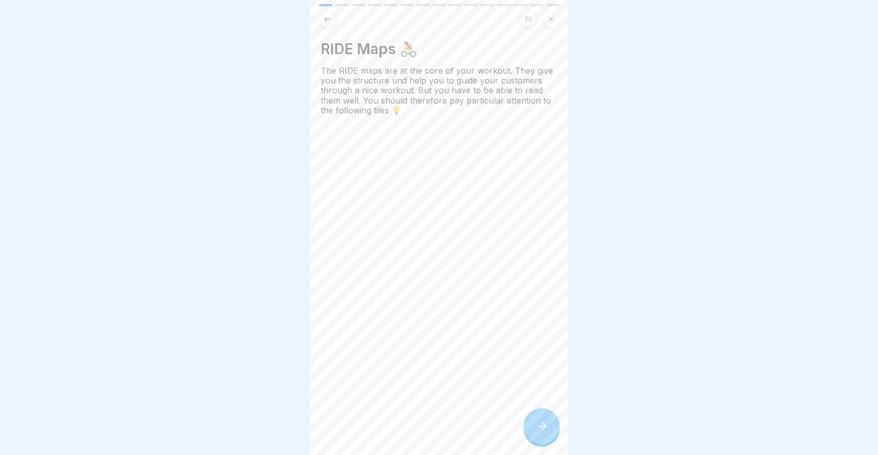
click at [529, 417] on div at bounding box center [542, 426] width 36 height 36
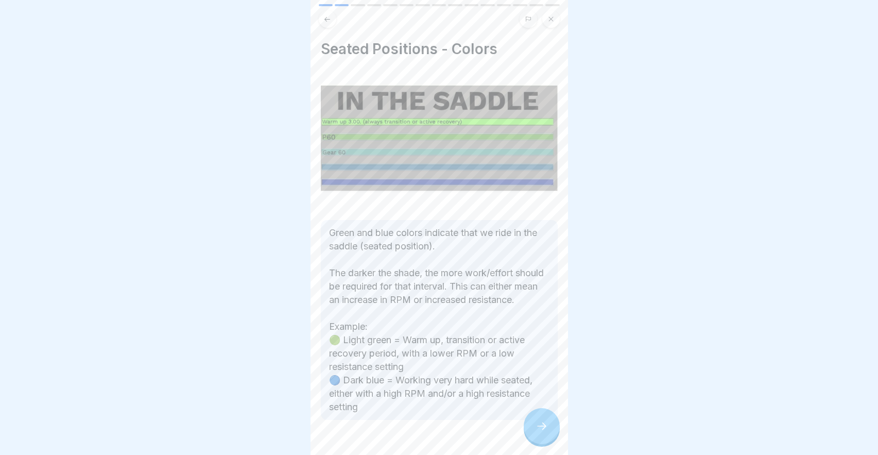
click at [527, 400] on p "Green and blue colors indicate that we ride in the saddle (seated position). Th…" at bounding box center [439, 319] width 220 height 187
click at [531, 406] on p "Green and blue colors indicate that we ride in the saddle (seated position). Th…" at bounding box center [439, 319] width 220 height 187
click at [544, 426] on icon at bounding box center [541, 425] width 9 height 7
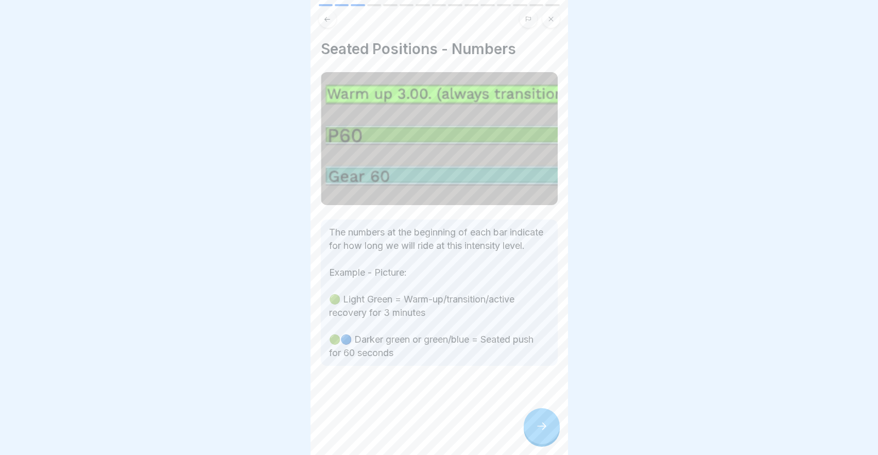
click at [544, 426] on icon at bounding box center [541, 425] width 9 height 7
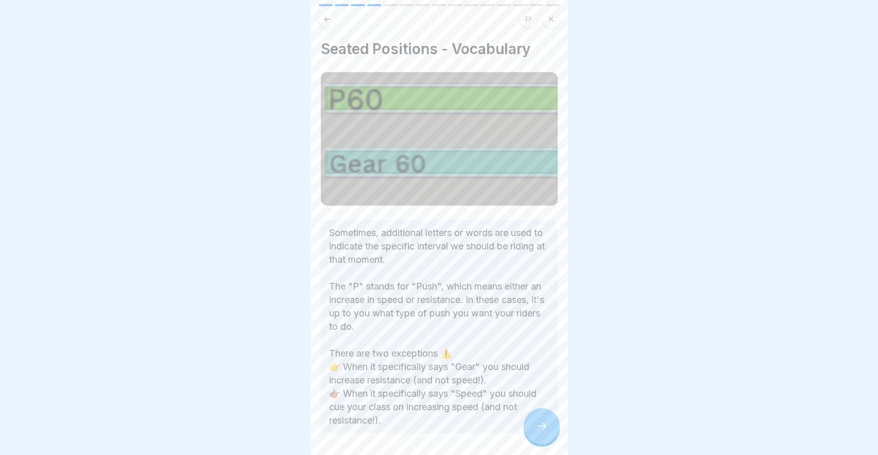
click at [330, 14] on button at bounding box center [328, 19] width 18 height 18
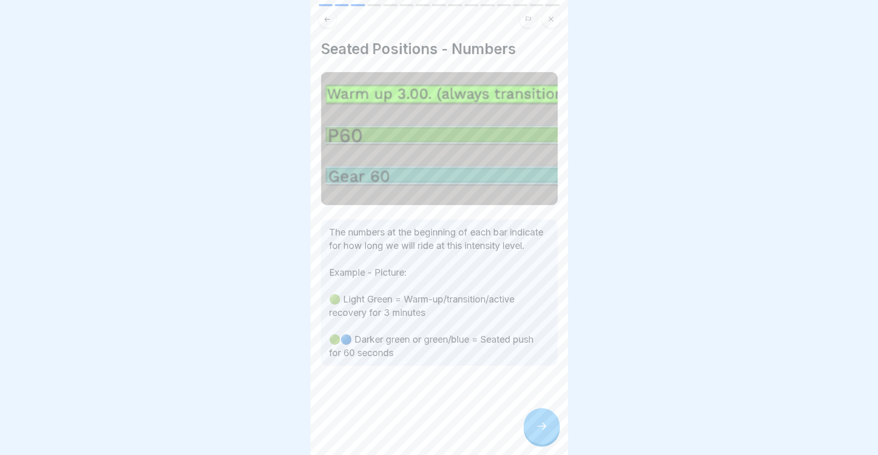
click at [537, 431] on icon at bounding box center [541, 426] width 12 height 12
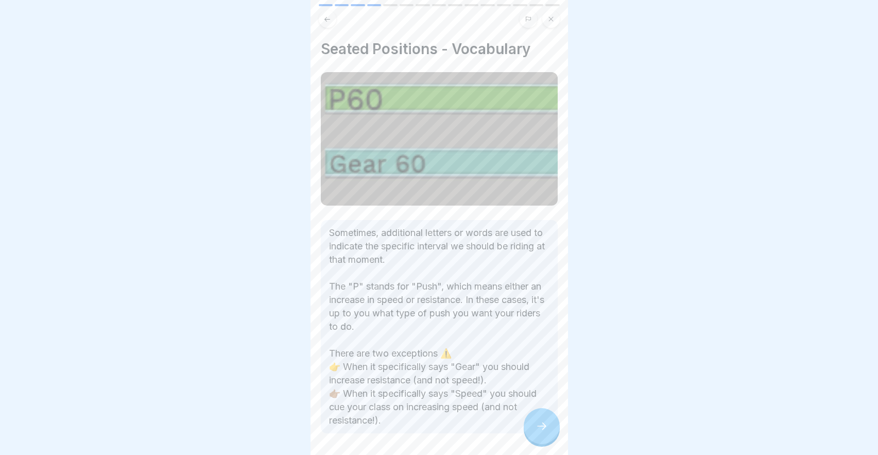
click at [550, 417] on div at bounding box center [542, 426] width 36 height 36
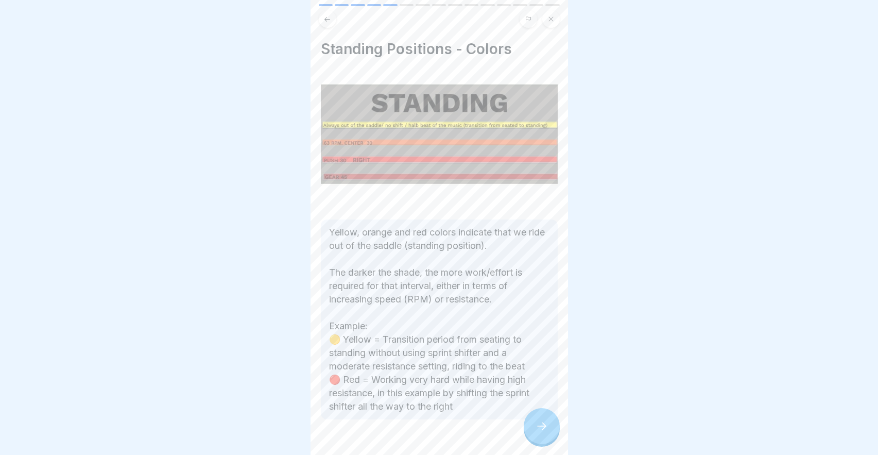
click at [550, 417] on div at bounding box center [542, 426] width 36 height 36
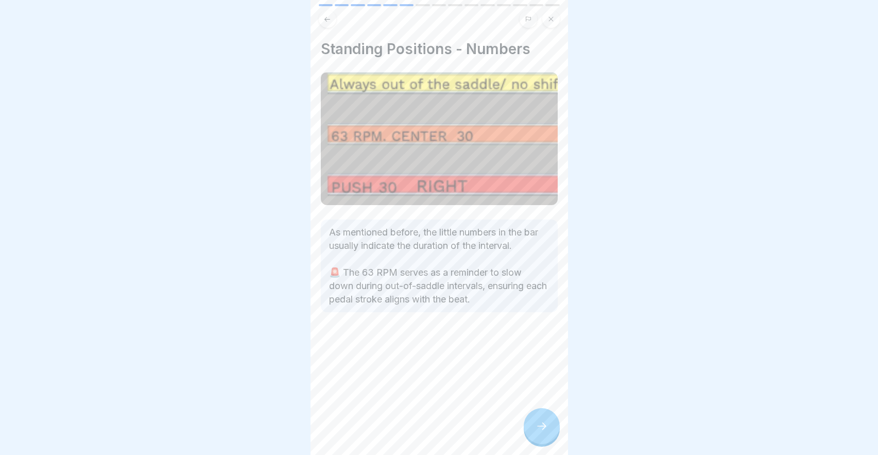
click at [546, 420] on div at bounding box center [542, 426] width 36 height 36
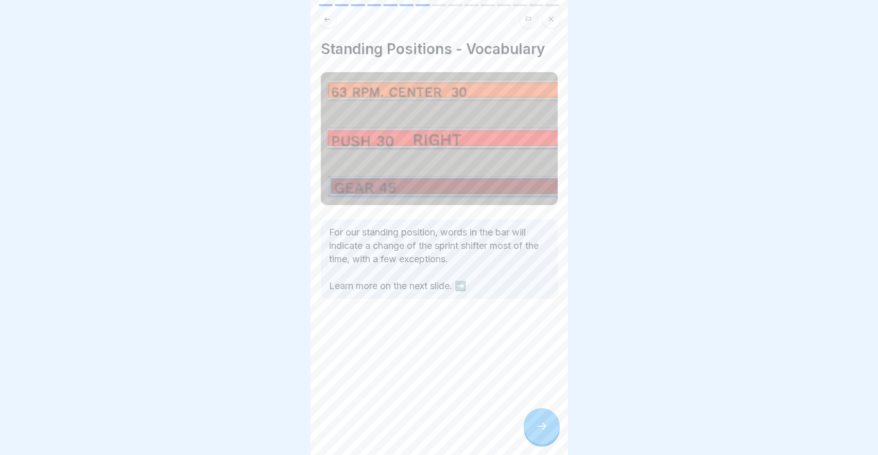
click at [542, 427] on icon at bounding box center [541, 426] width 12 height 12
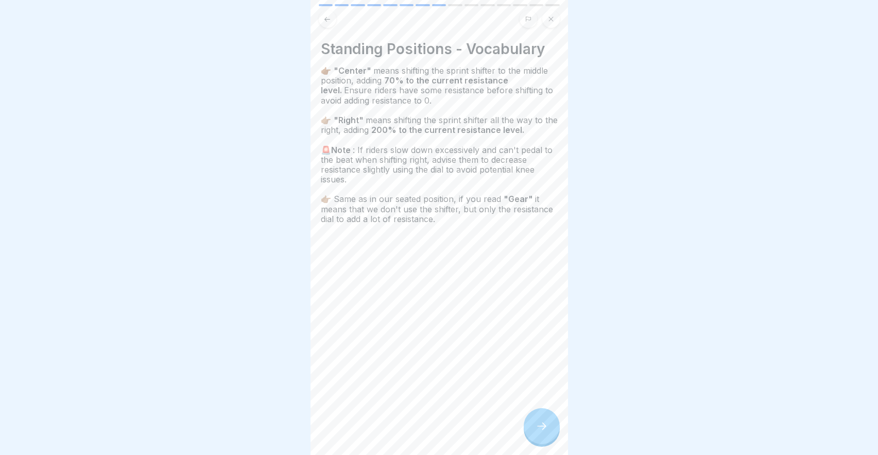
click at [542, 427] on icon at bounding box center [541, 426] width 12 height 12
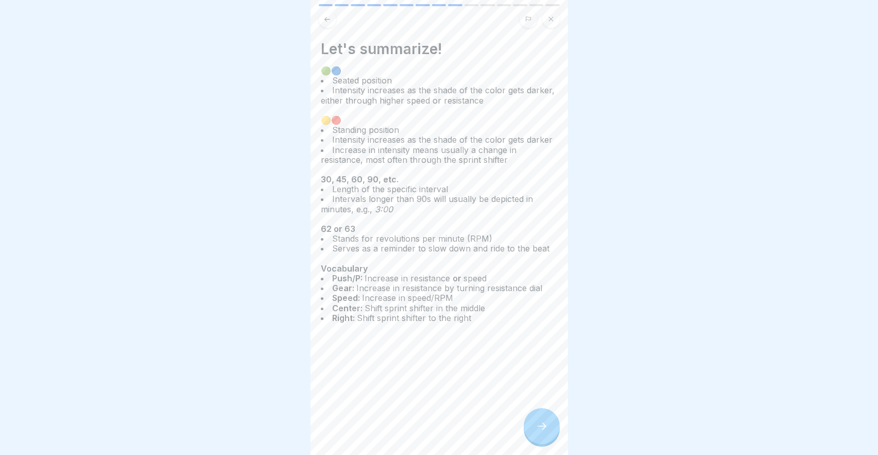
click at [542, 427] on icon at bounding box center [541, 426] width 12 height 12
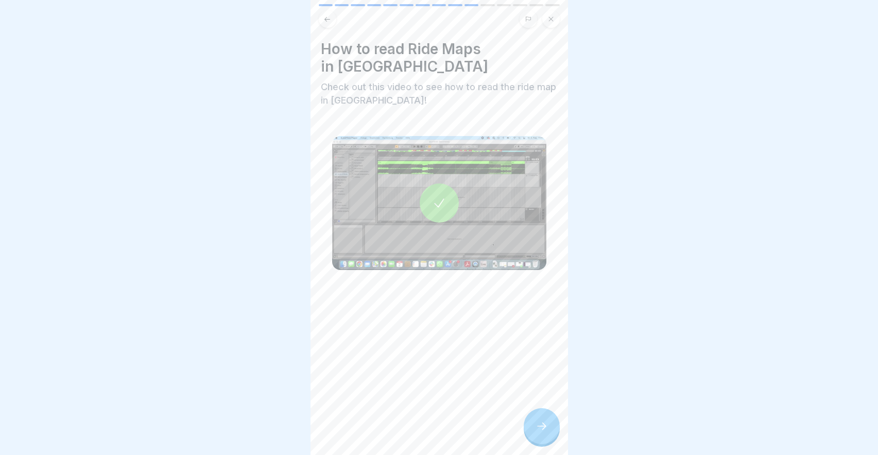
click at [430, 198] on div at bounding box center [439, 202] width 39 height 39
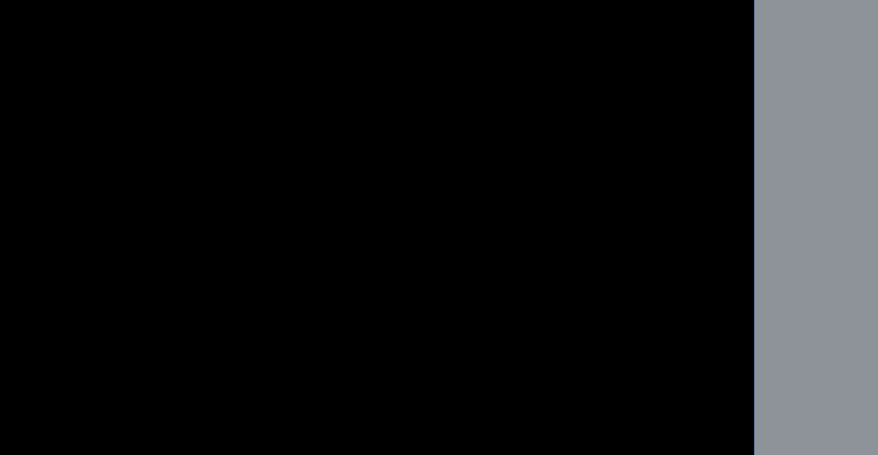
click at [310, 22] on video at bounding box center [438, 227] width 257 height 455
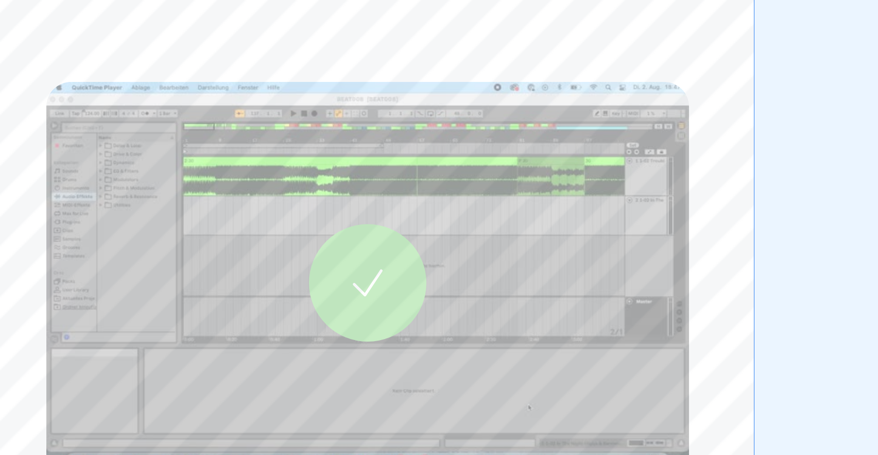
click at [420, 183] on div at bounding box center [439, 202] width 39 height 39
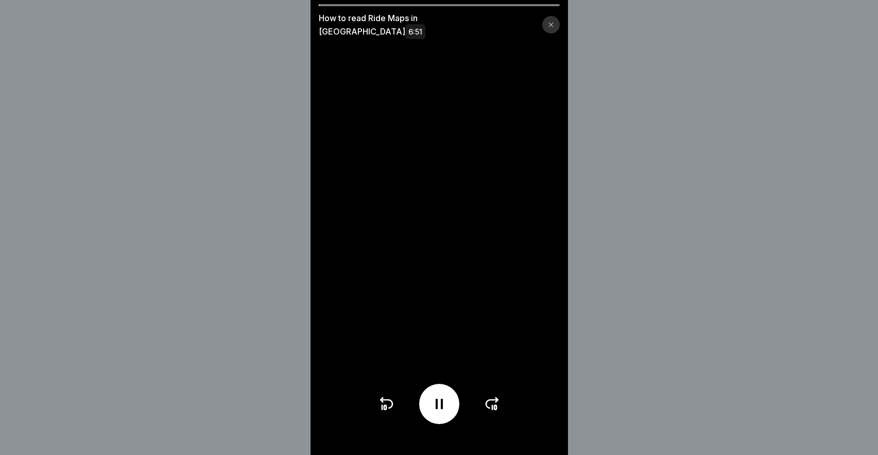
click at [436, 406] on icon at bounding box center [438, 403] width 7 height 10
click at [546, 23] on div at bounding box center [551, 25] width 18 height 18
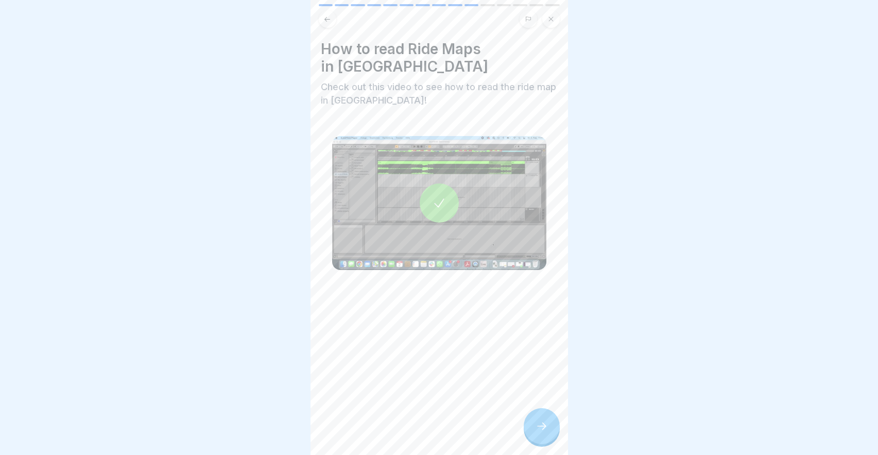
click at [537, 438] on div at bounding box center [542, 426] width 36 height 36
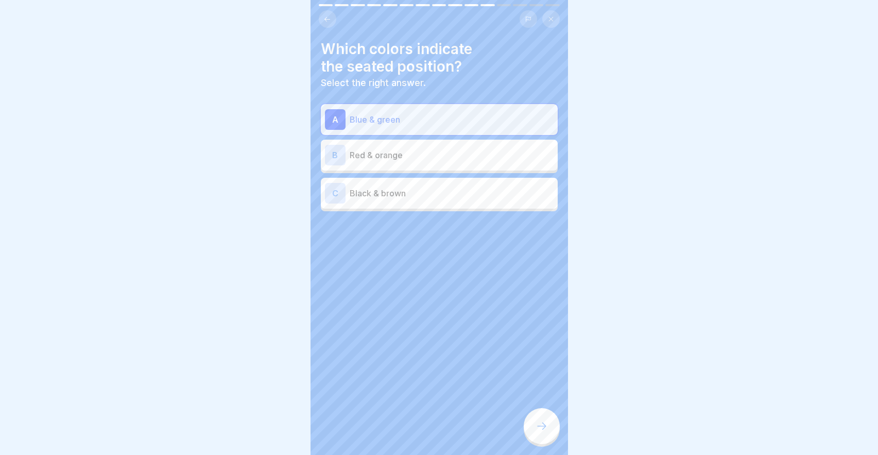
click at [537, 438] on div at bounding box center [542, 426] width 36 height 36
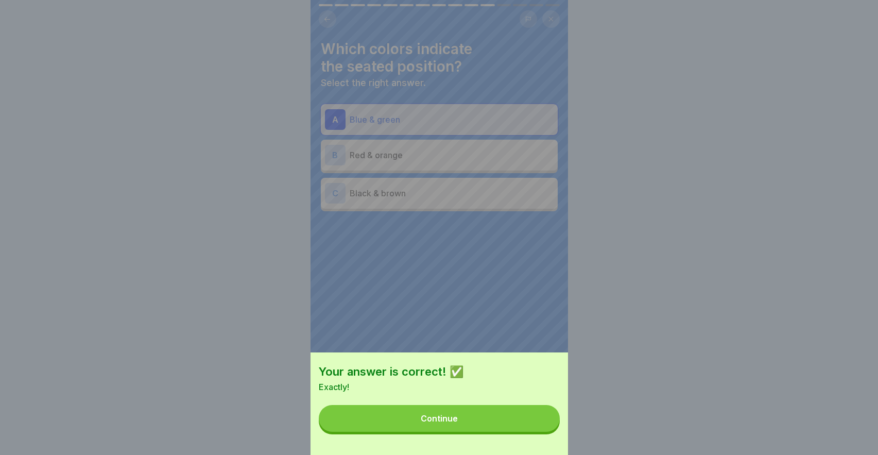
click at [501, 417] on button "Continue" at bounding box center [439, 418] width 241 height 27
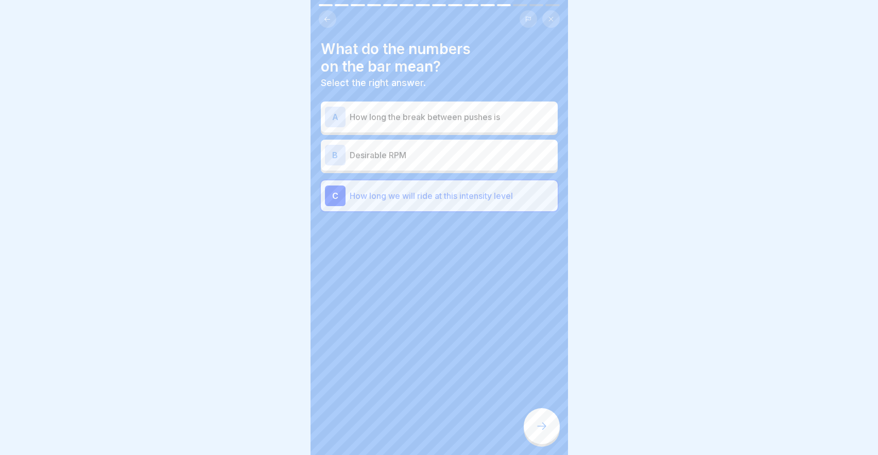
click at [530, 414] on div at bounding box center [542, 426] width 36 height 36
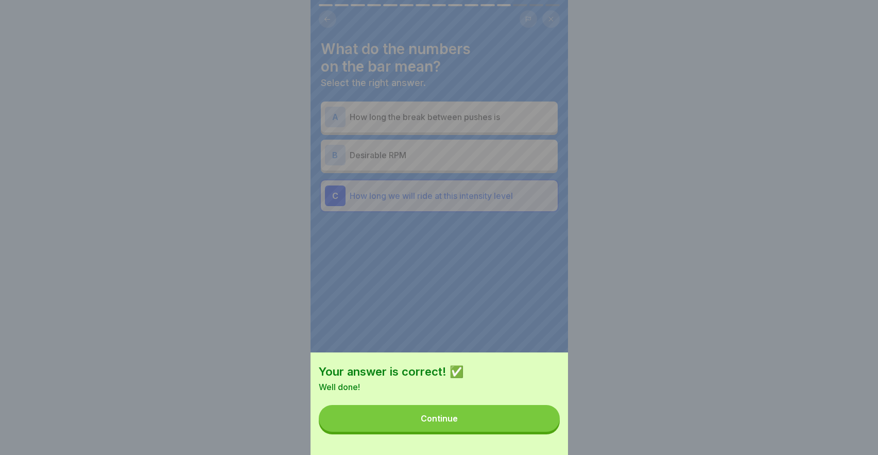
click at [514, 405] on div "Your answer is correct! ✅ Well done! Continue" at bounding box center [438, 403] width 257 height 102
click at [517, 415] on button "Continue" at bounding box center [439, 418] width 241 height 27
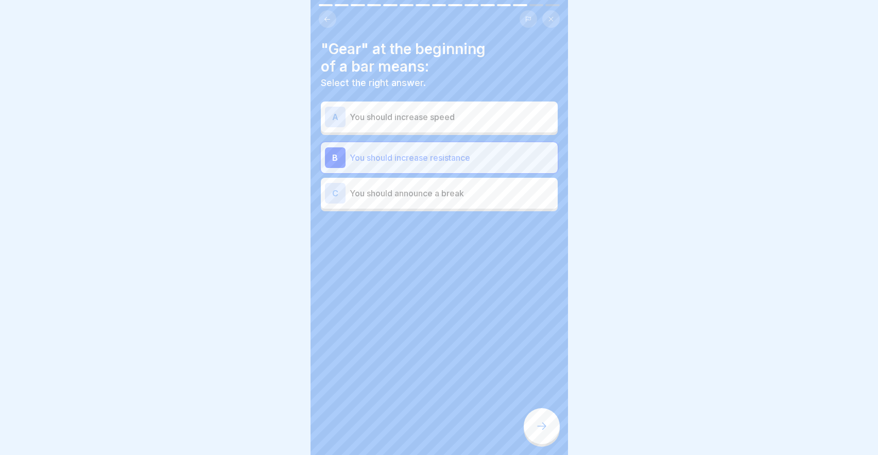
click at [542, 411] on div at bounding box center [542, 426] width 36 height 36
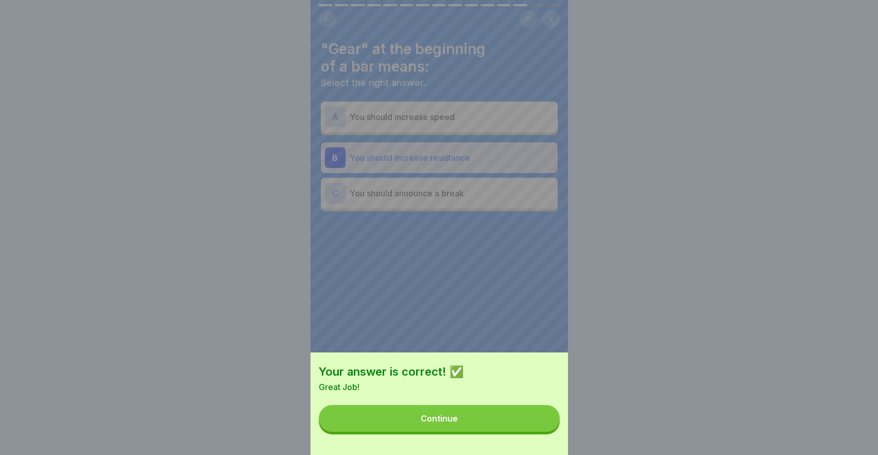
click at [504, 408] on button "Continue" at bounding box center [439, 418] width 241 height 27
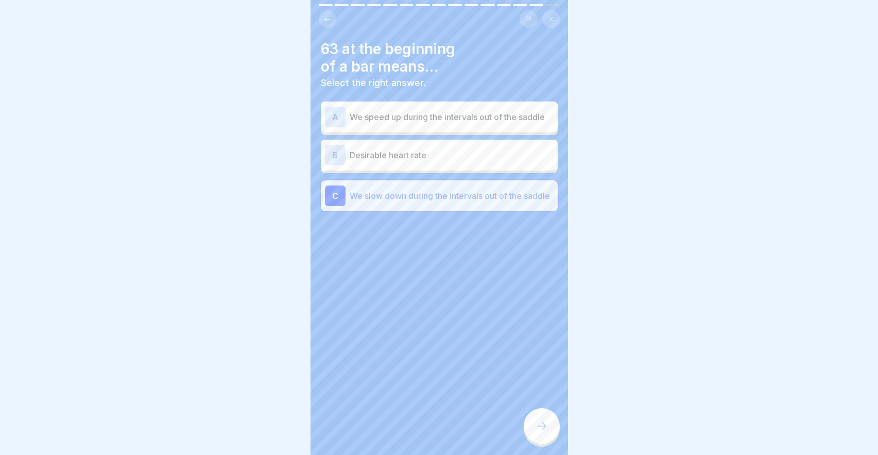
click at [533, 416] on div at bounding box center [542, 426] width 36 height 36
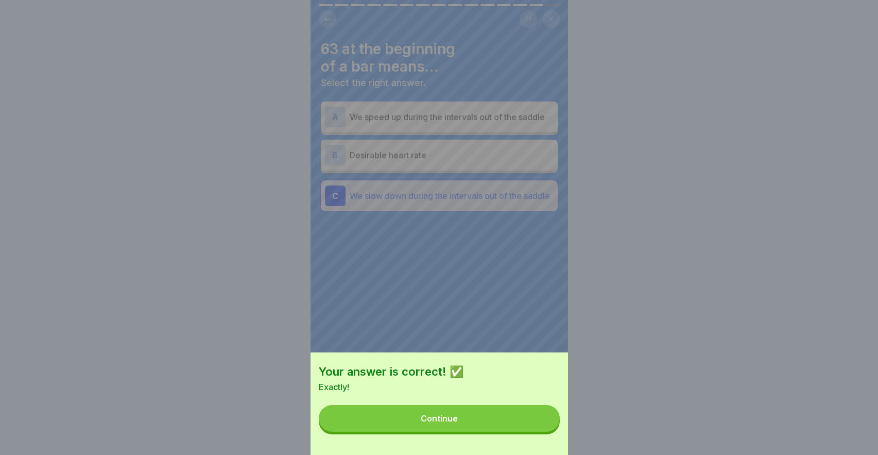
click at [500, 416] on button "Continue" at bounding box center [439, 418] width 241 height 27
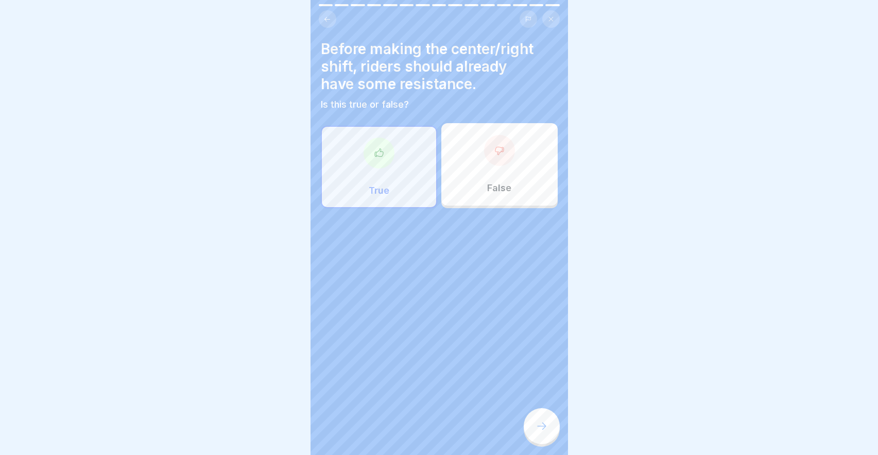
click at [395, 193] on div "True" at bounding box center [379, 167] width 116 height 82
click at [529, 423] on div at bounding box center [542, 426] width 36 height 36
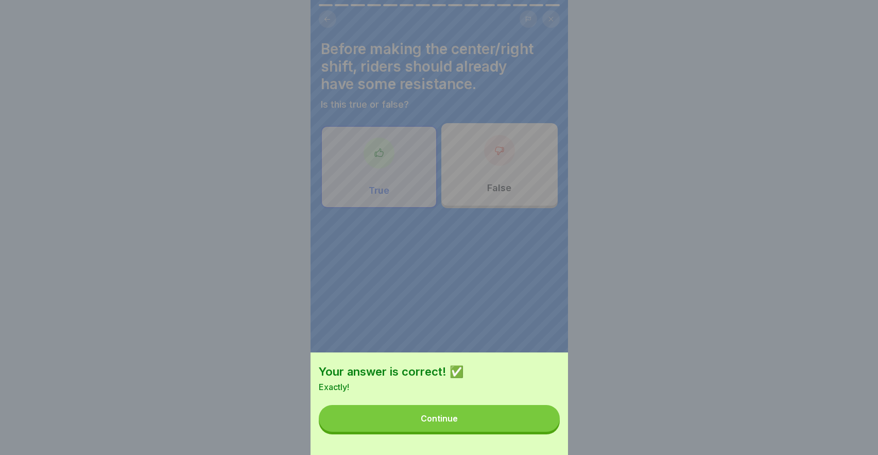
click at [529, 423] on button "Continue" at bounding box center [439, 418] width 241 height 27
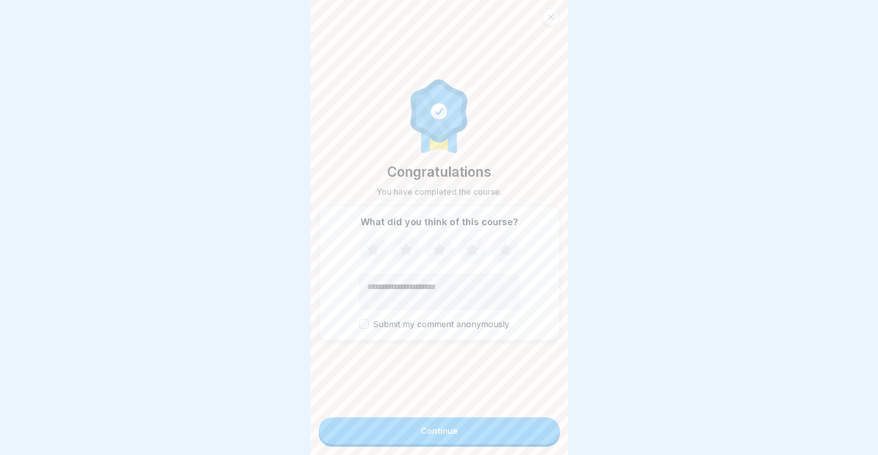
click at [523, 426] on button "Continue" at bounding box center [439, 430] width 241 height 27
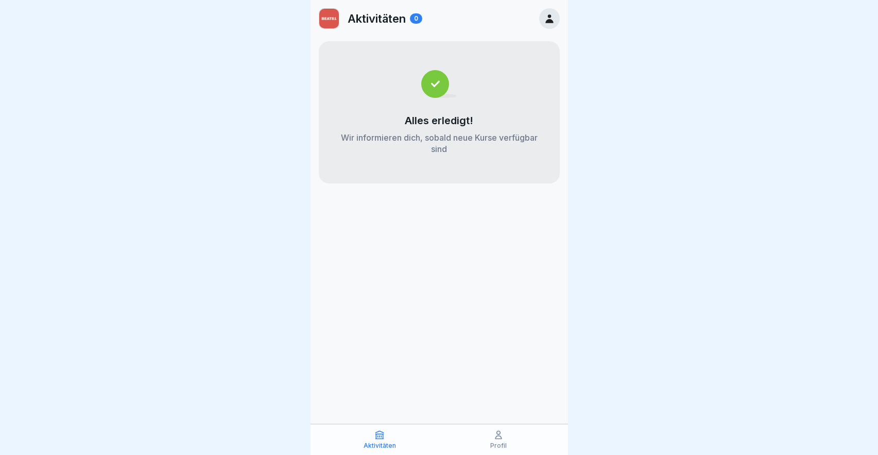
click at [490, 431] on div "Profil" at bounding box center [499, 439] width 114 height 20
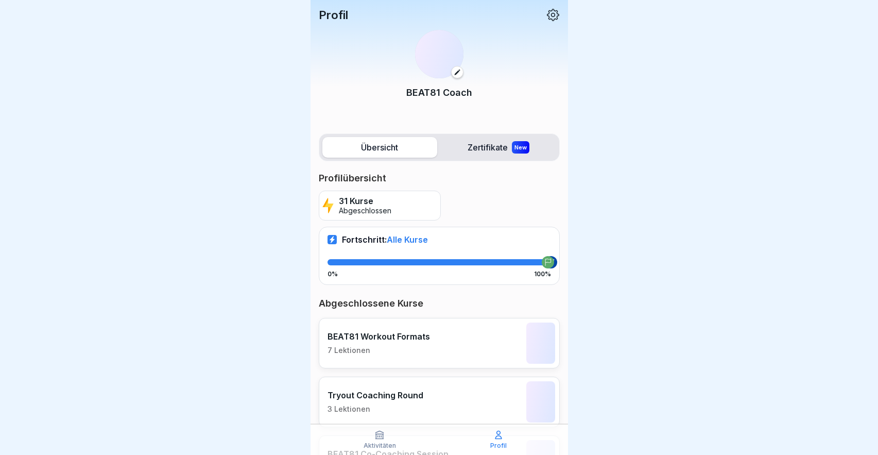
click at [490, 437] on div "Profil" at bounding box center [499, 439] width 114 height 20
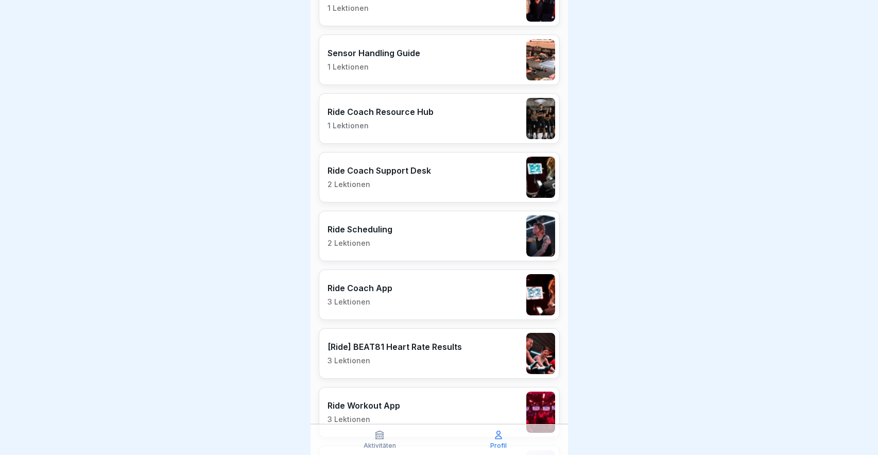
scroll to position [461, 0]
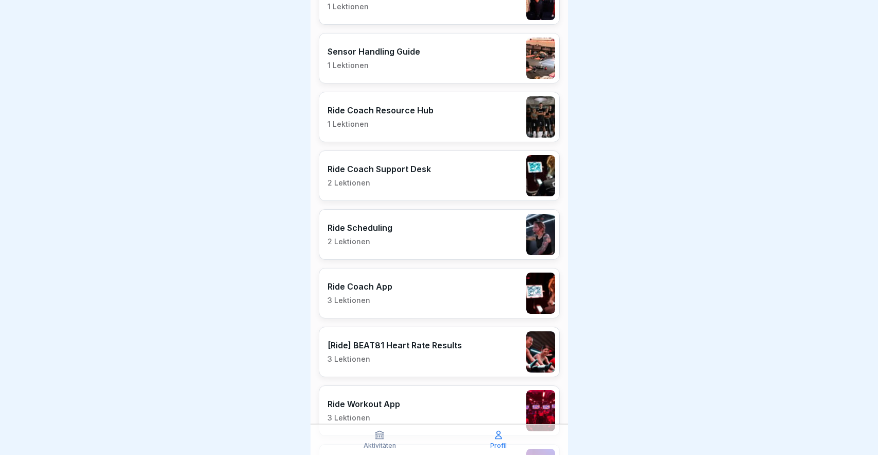
click at [454, 358] on p "3 Lektionen" at bounding box center [394, 358] width 134 height 9
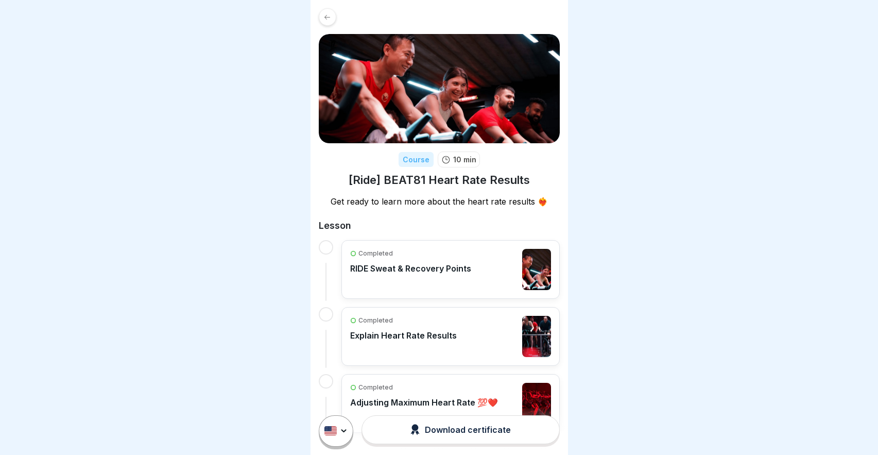
click at [328, 17] on icon at bounding box center [327, 16] width 6 height 5
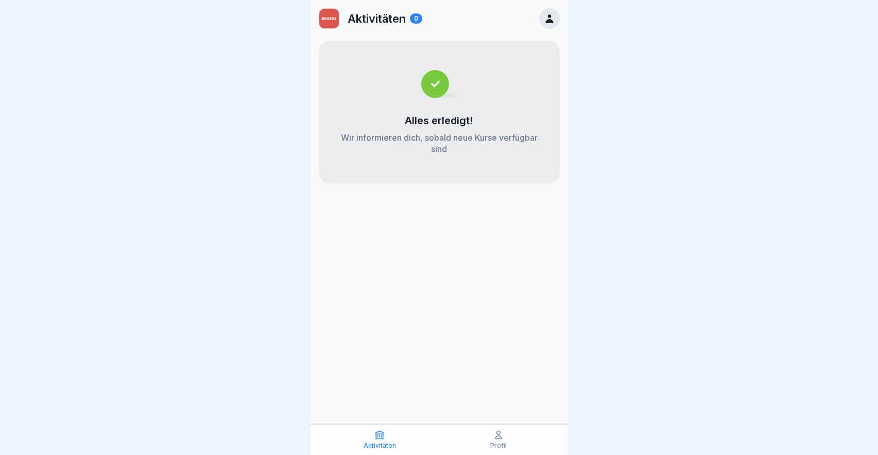
click at [494, 442] on p "Profil" at bounding box center [498, 445] width 16 height 7
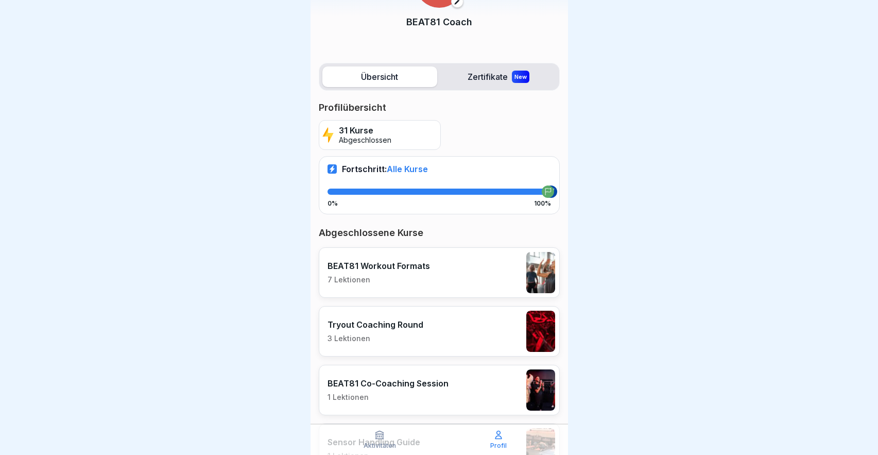
scroll to position [71, 0]
click at [449, 278] on div "BEAT81 Workout Formats 7 Lektionen" at bounding box center [439, 272] width 241 height 50
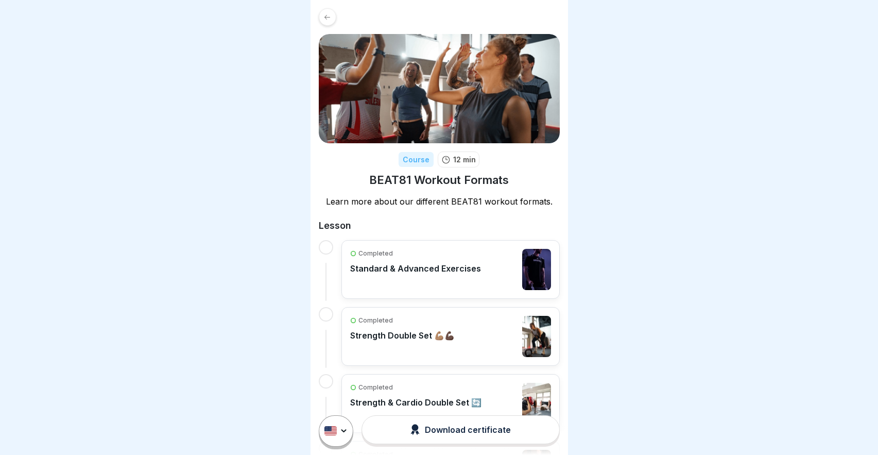
click at [329, 15] on icon at bounding box center [327, 17] width 8 height 8
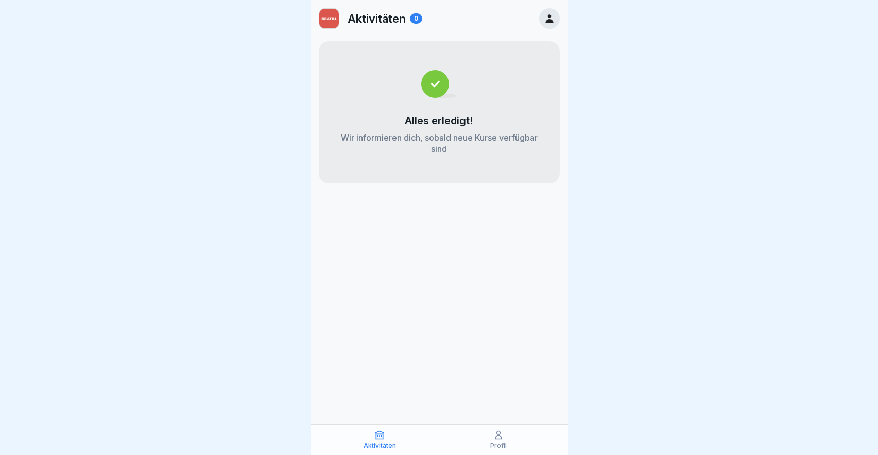
click at [502, 431] on icon at bounding box center [498, 434] width 10 height 10
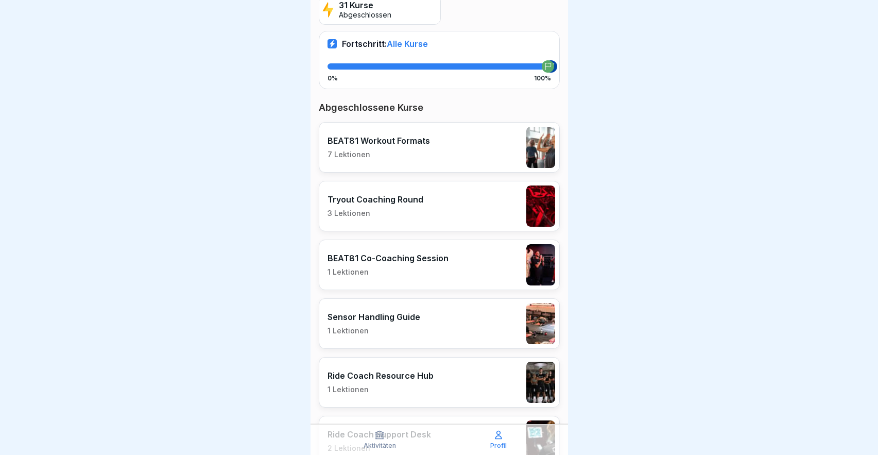
scroll to position [196, 0]
click at [389, 272] on p "1 Lektionen" at bounding box center [387, 271] width 121 height 9
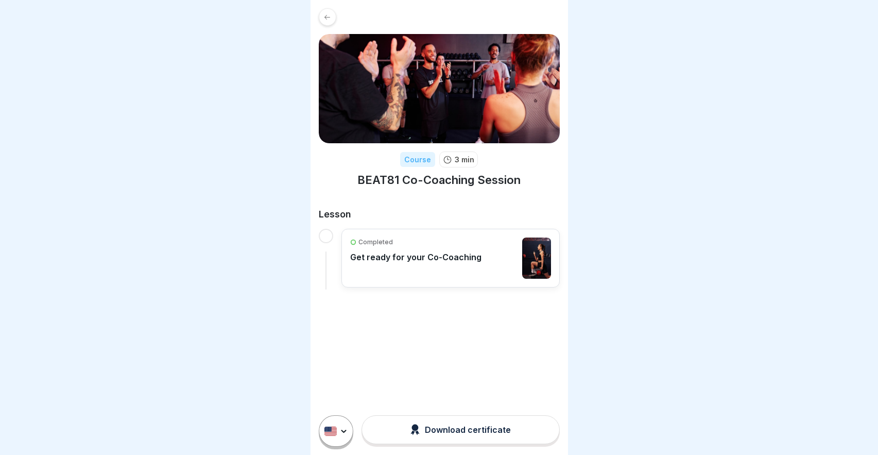
click at [425, 265] on div "Completed Get ready for your Co-Coaching" at bounding box center [415, 257] width 131 height 41
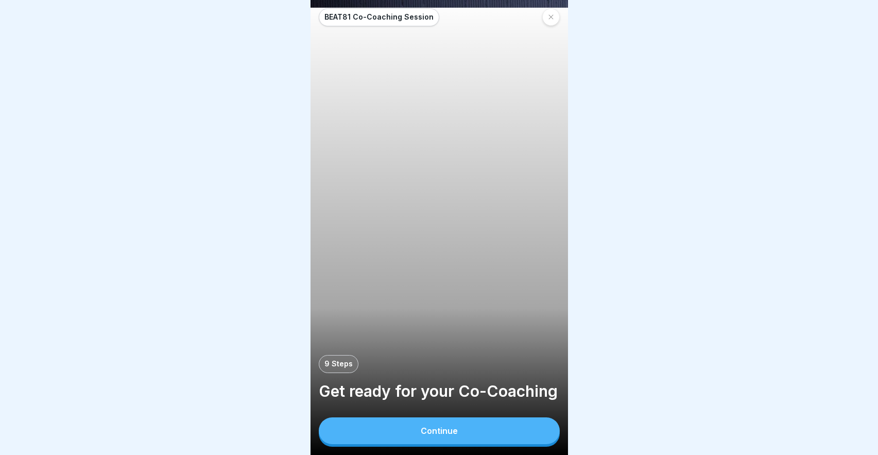
click at [551, 22] on div at bounding box center [551, 17] width 18 height 18
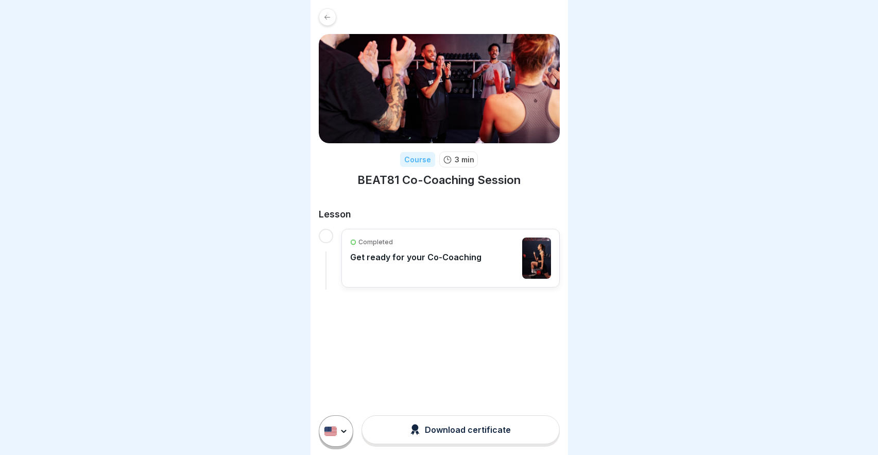
click at [329, 20] on icon at bounding box center [327, 17] width 8 height 8
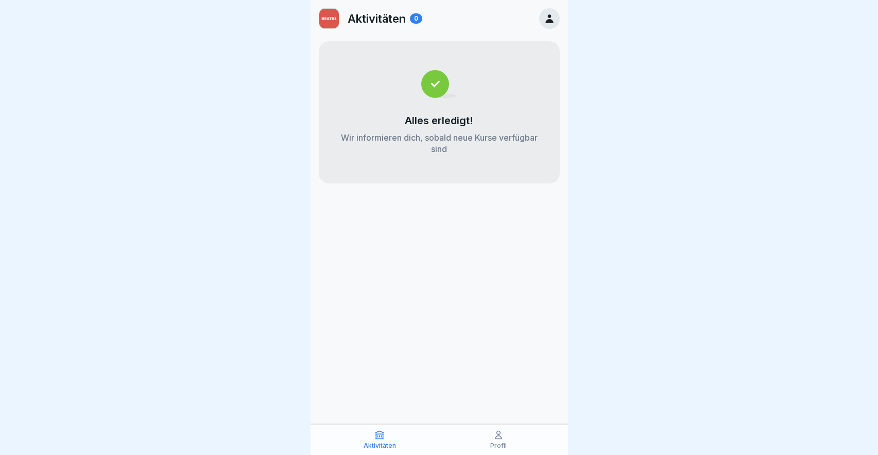
click at [497, 441] on div "Profil" at bounding box center [499, 439] width 114 height 20
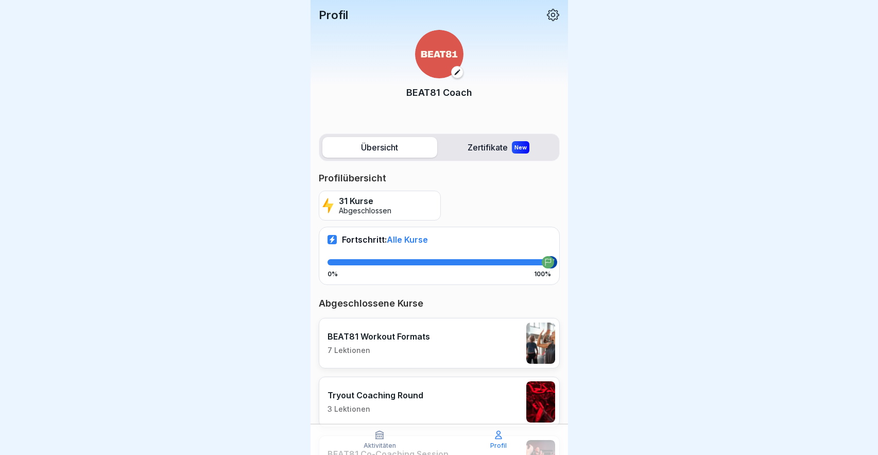
click at [490, 153] on label "Zertifikate New" at bounding box center [498, 147] width 115 height 21
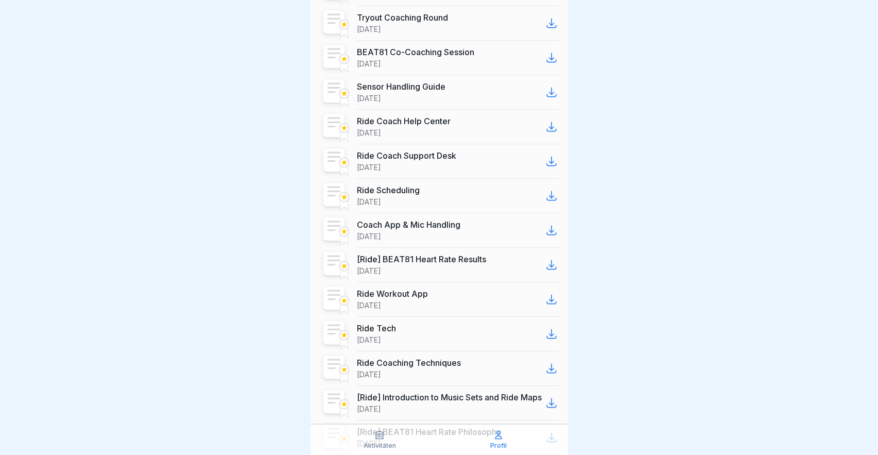
scroll to position [50, 0]
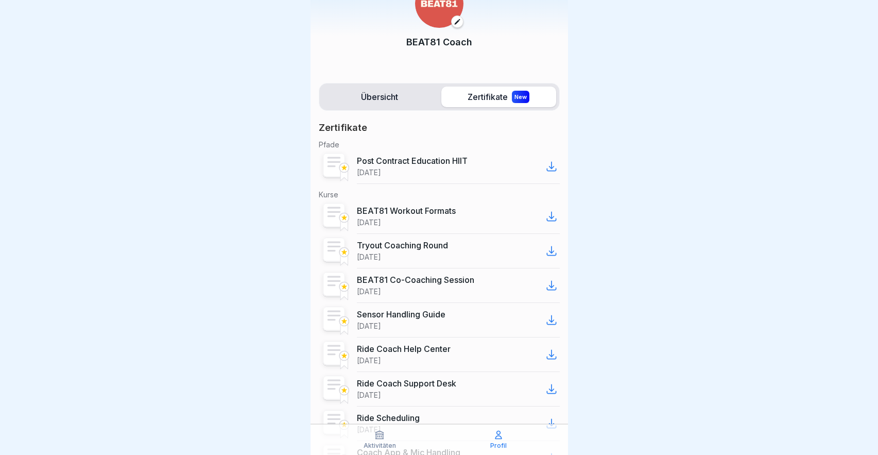
click at [380, 103] on label "Übersicht" at bounding box center [379, 96] width 115 height 21
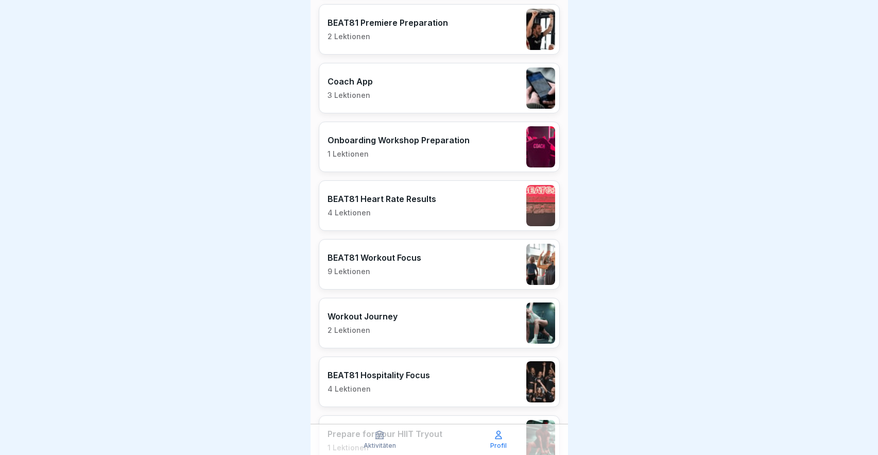
scroll to position [1666, 0]
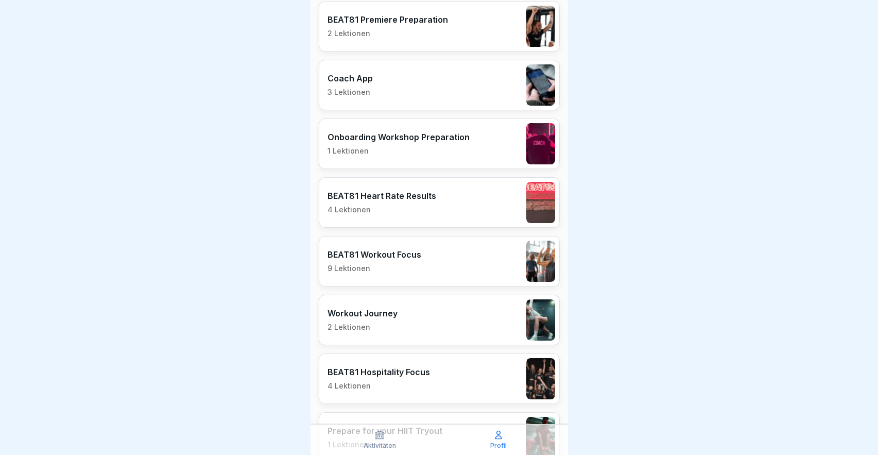
click at [386, 261] on div "BEAT81 Workout Focus 9 Lektionen" at bounding box center [374, 261] width 94 height 24
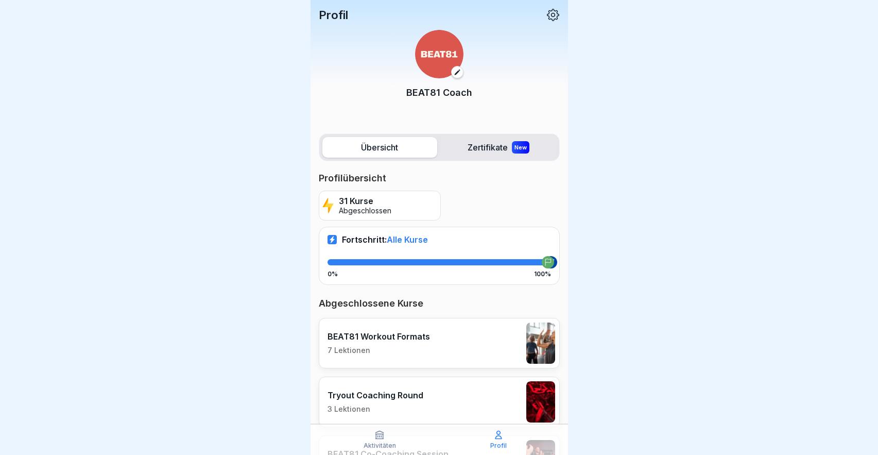
click at [357, 196] on p "31 Kurse" at bounding box center [365, 201] width 53 height 10
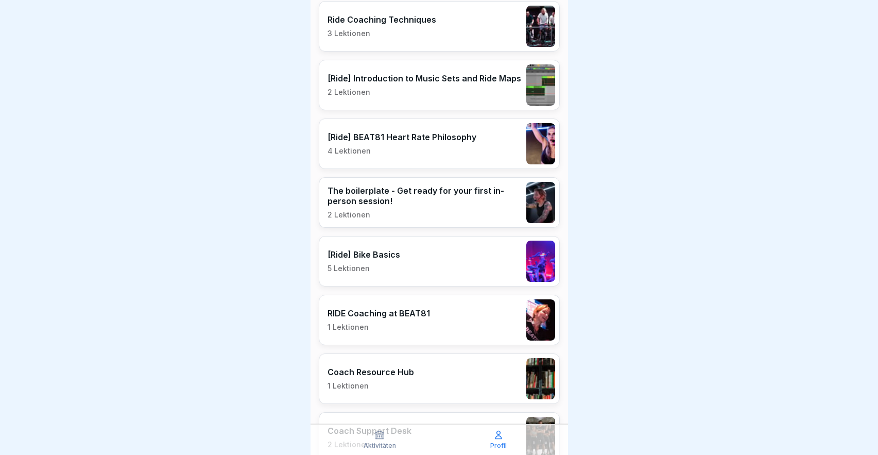
scroll to position [961, 0]
click at [387, 320] on div "RIDE Coaching at BEAT81 1 Lektionen" at bounding box center [378, 321] width 102 height 24
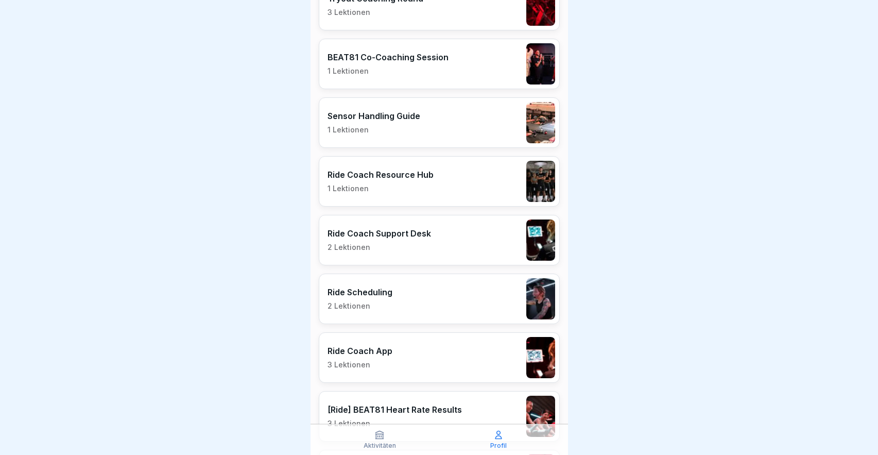
scroll to position [409, 0]
